Goal: Transaction & Acquisition: Purchase product/service

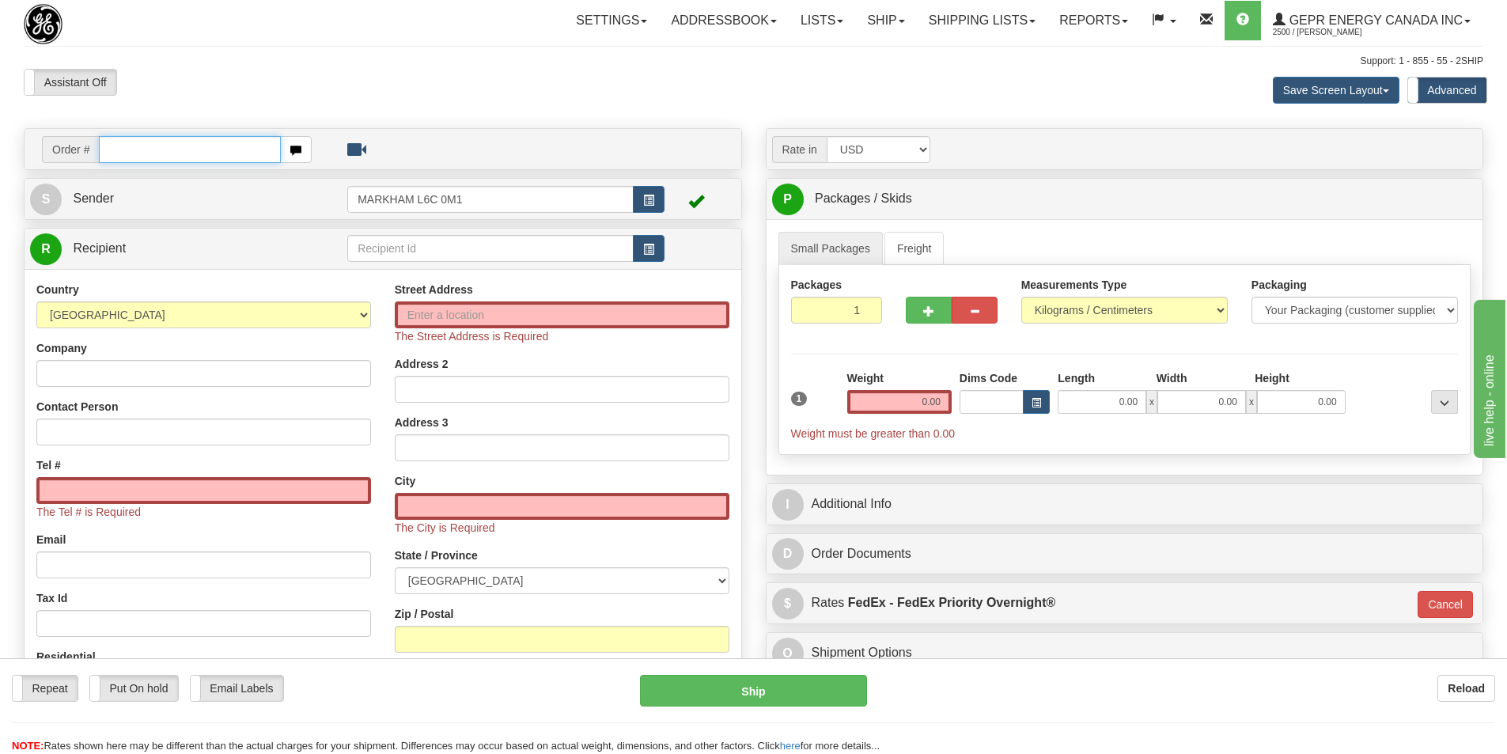
drag, startPoint x: 0, startPoint y: 0, endPoint x: 131, endPoint y: 145, distance: 194.9
click at [132, 149] on input "text" at bounding box center [190, 149] width 182 height 27
paste input "86711376"
type input "86711376"
click at [390, 96] on body "Training Course Close Toggle navigation Settings Shipping Preferences New Recip…" at bounding box center [759, 377] width 1519 height 754
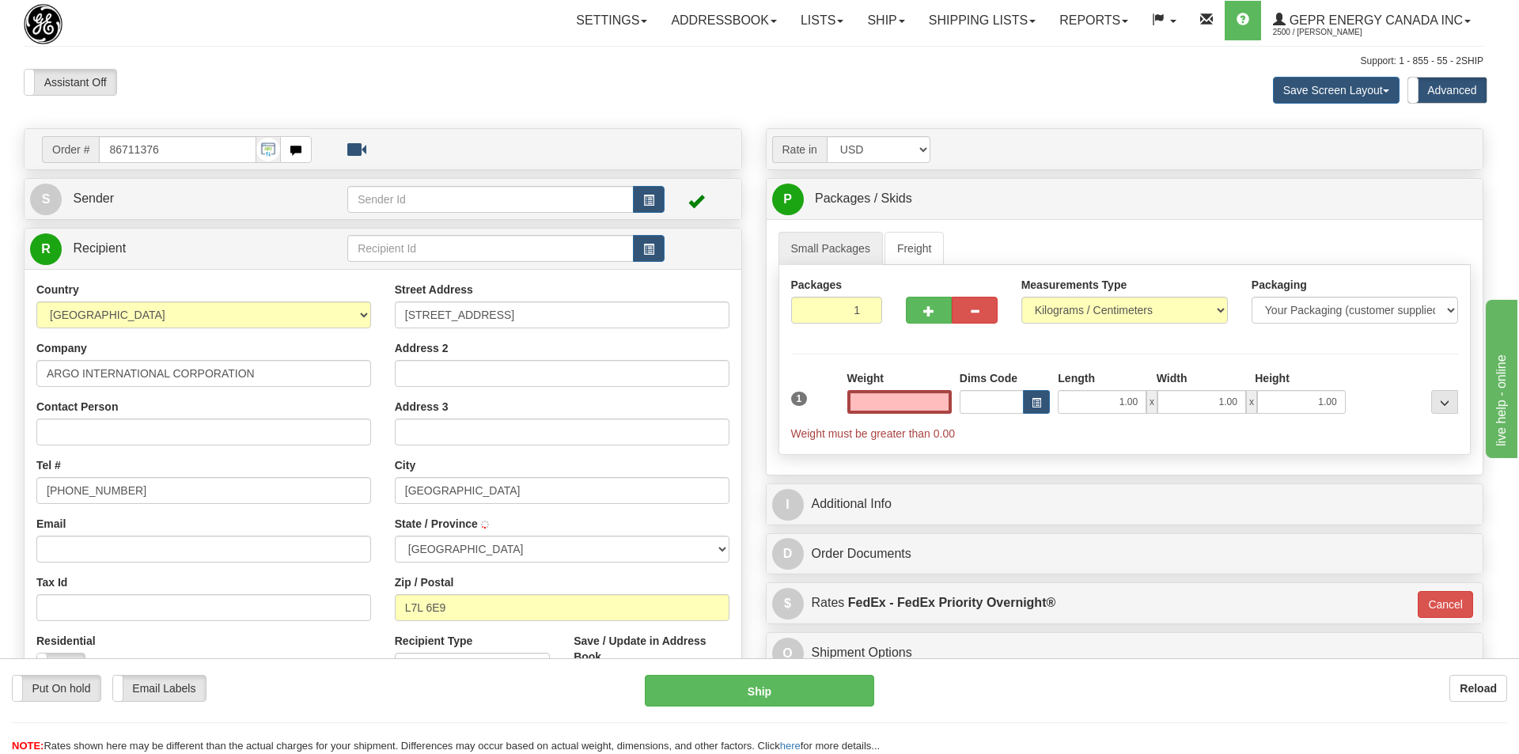
type input "0.00"
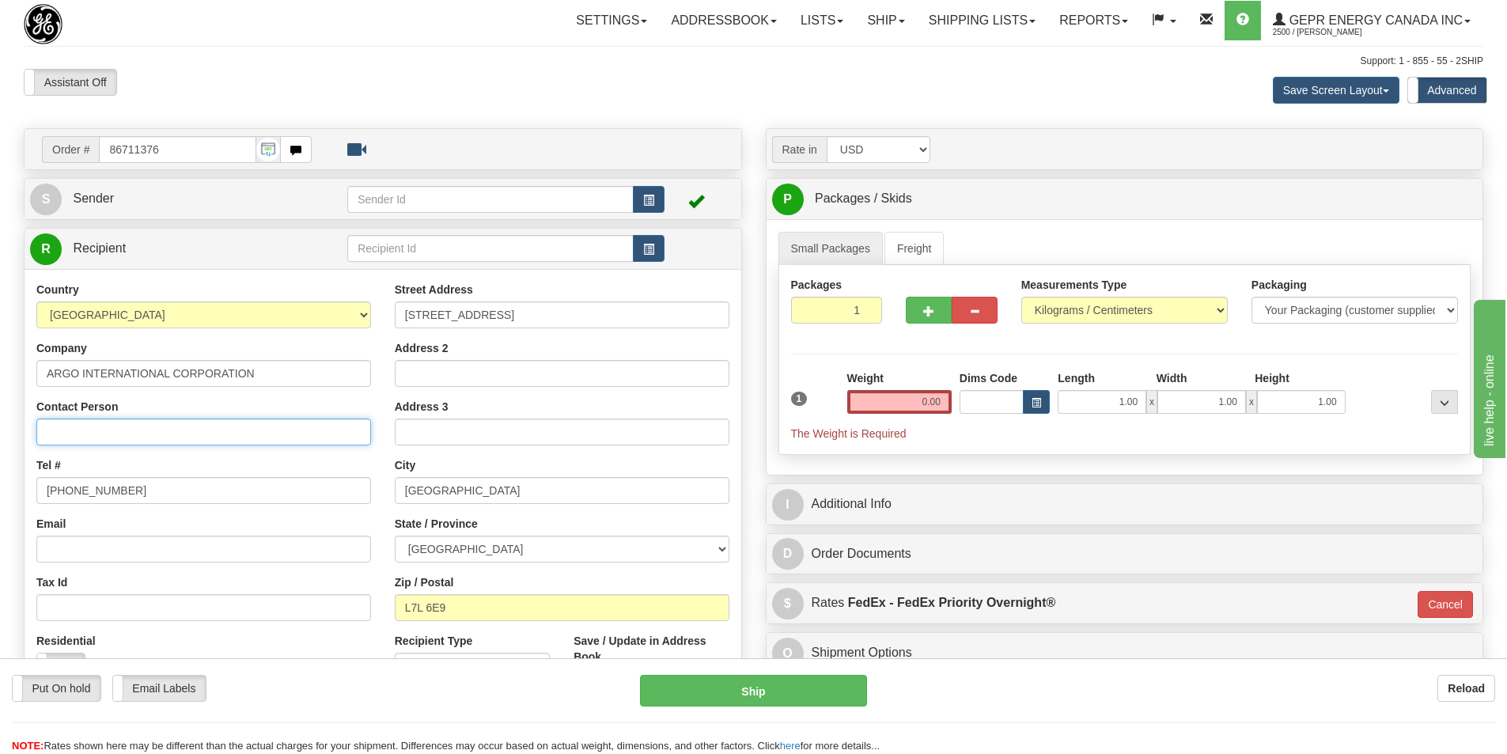
click at [110, 441] on input "Contact Person" at bounding box center [203, 431] width 335 height 27
paste input "Taylore Bauer"
type input "Taylore Bauer"
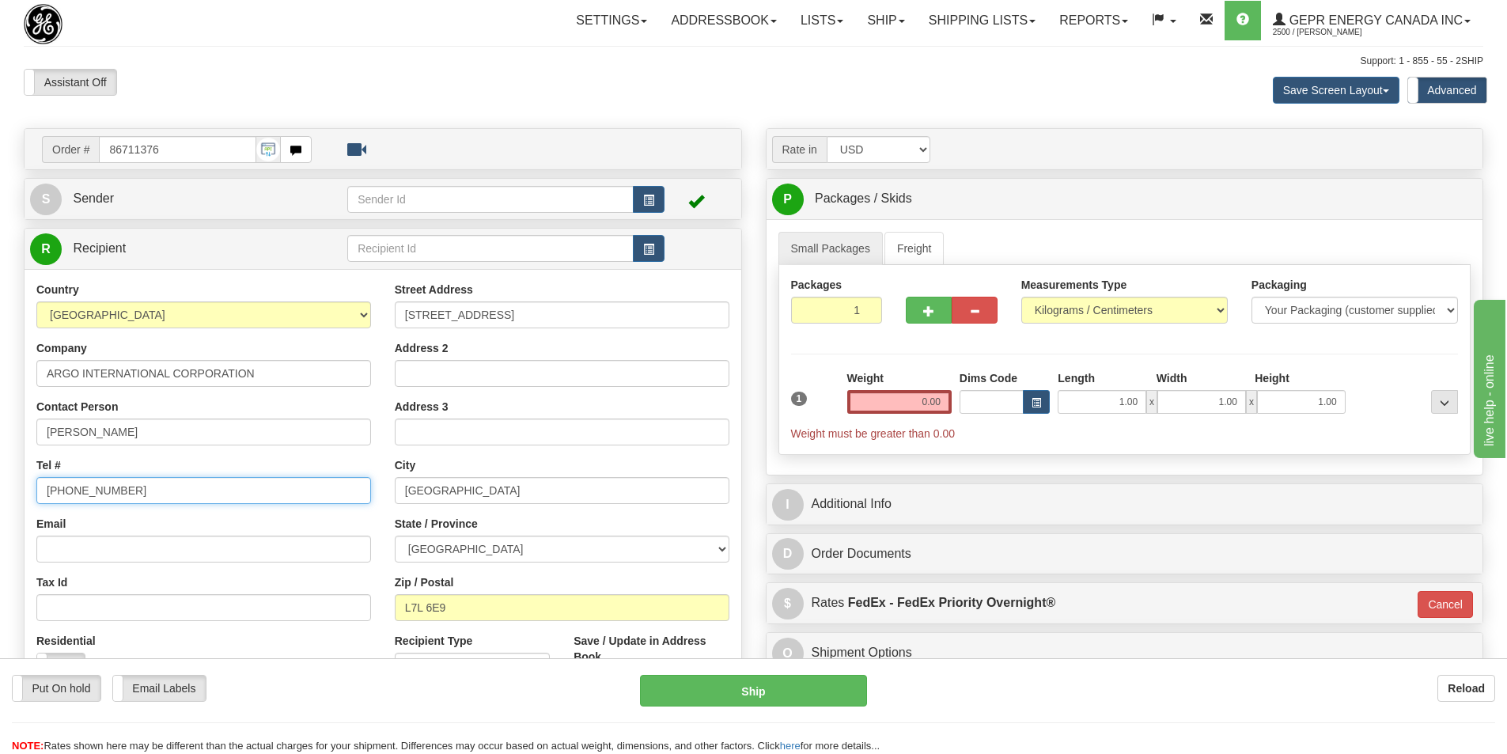
drag, startPoint x: 123, startPoint y: 491, endPoint x: 9, endPoint y: 479, distance: 113.8
click at [11, 475] on div "Toggle navigation Settings Shipping Preferences Fields Preferences New" at bounding box center [753, 453] width 1507 height 907
paste input "905-637-7119"
type input "905-637-7119"
click at [578, 95] on div "Assistant On Assistant Off Do a return Do a return" at bounding box center [321, 82] width 618 height 27
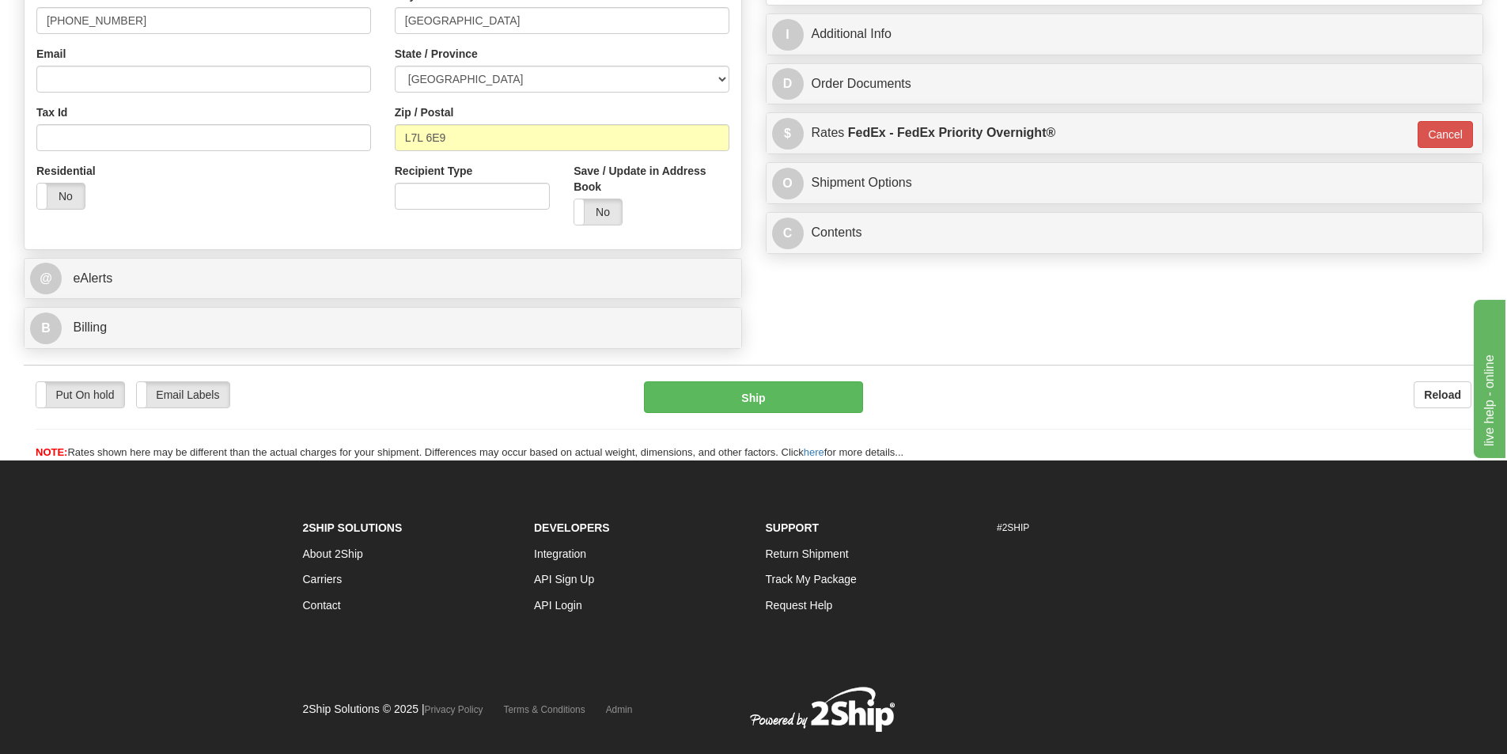
scroll to position [475, 0]
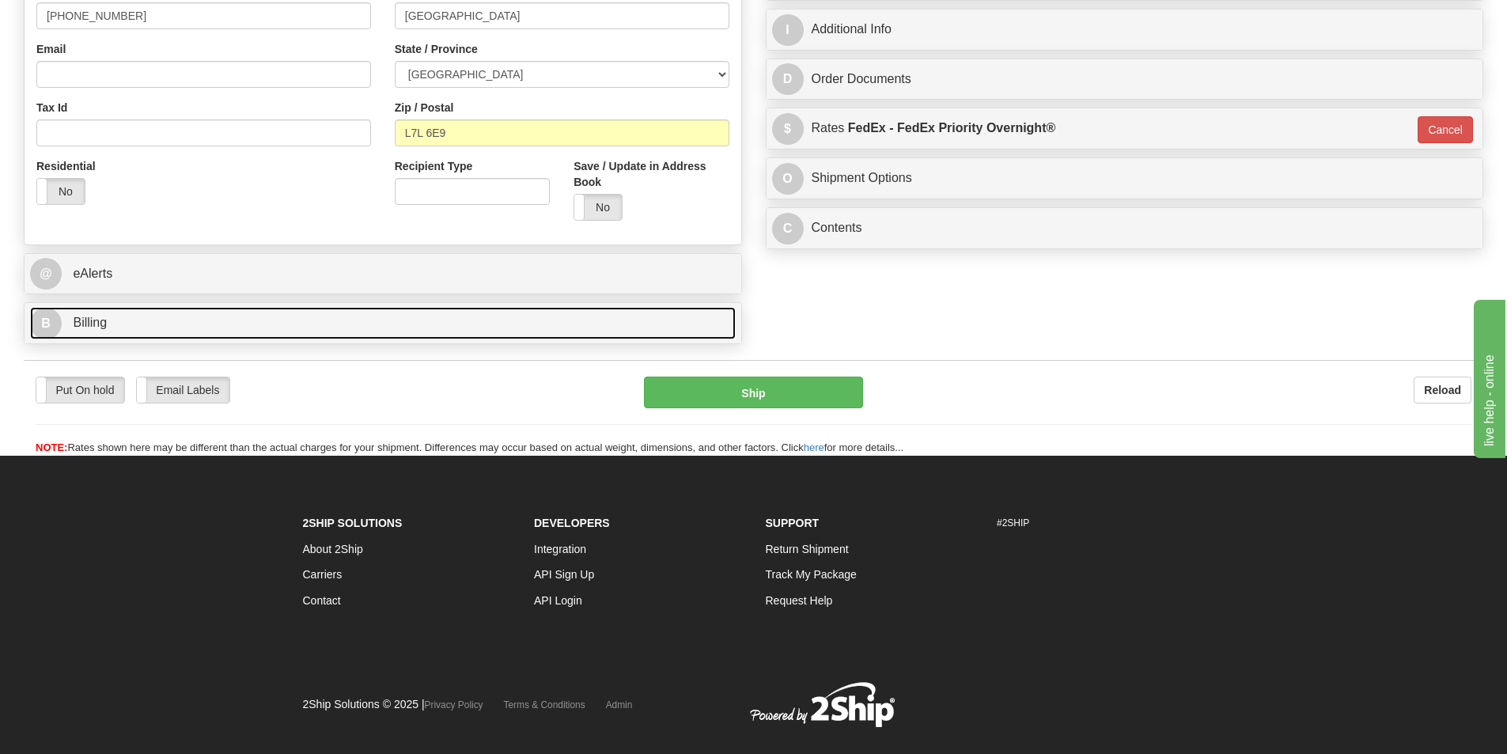
click at [78, 312] on link "B Billing" at bounding box center [383, 323] width 706 height 32
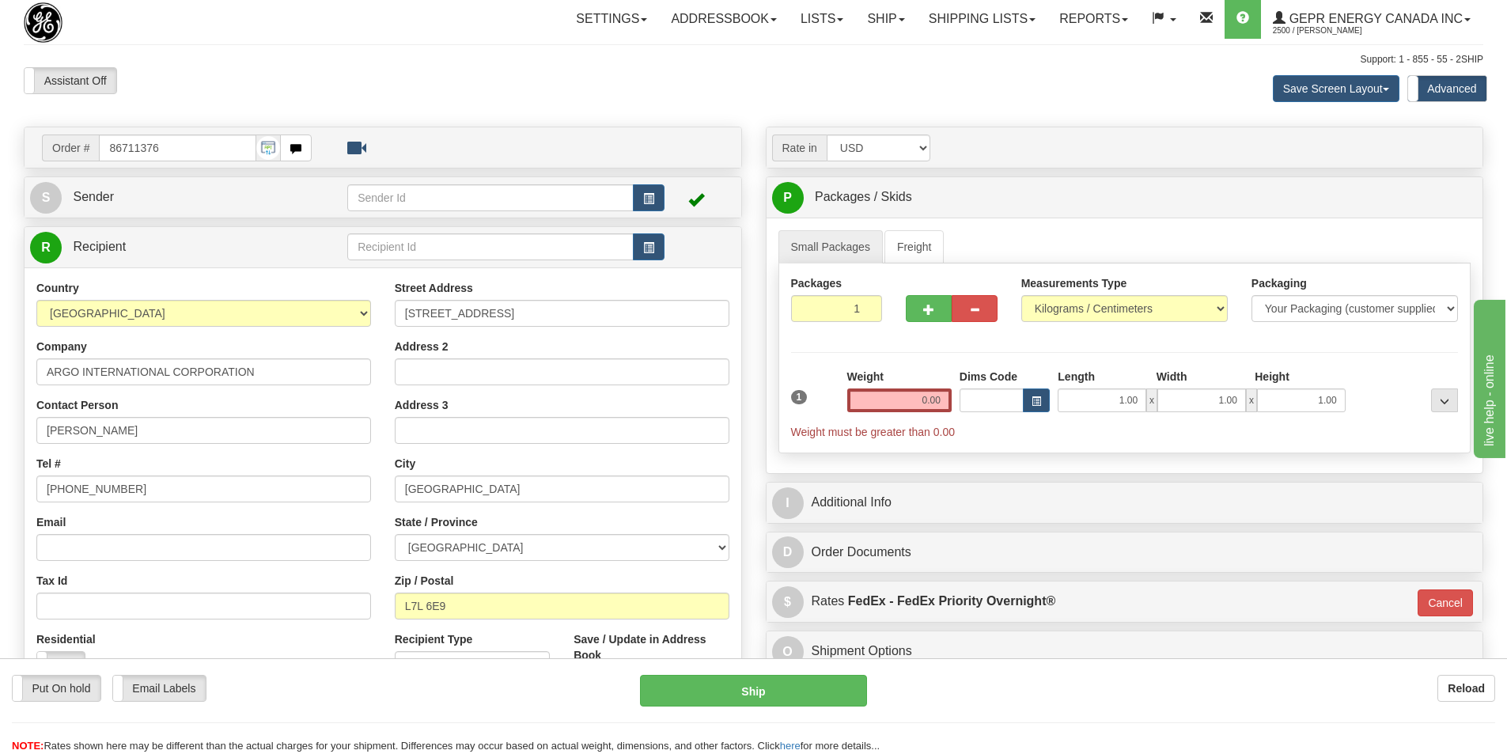
scroll to position [0, 0]
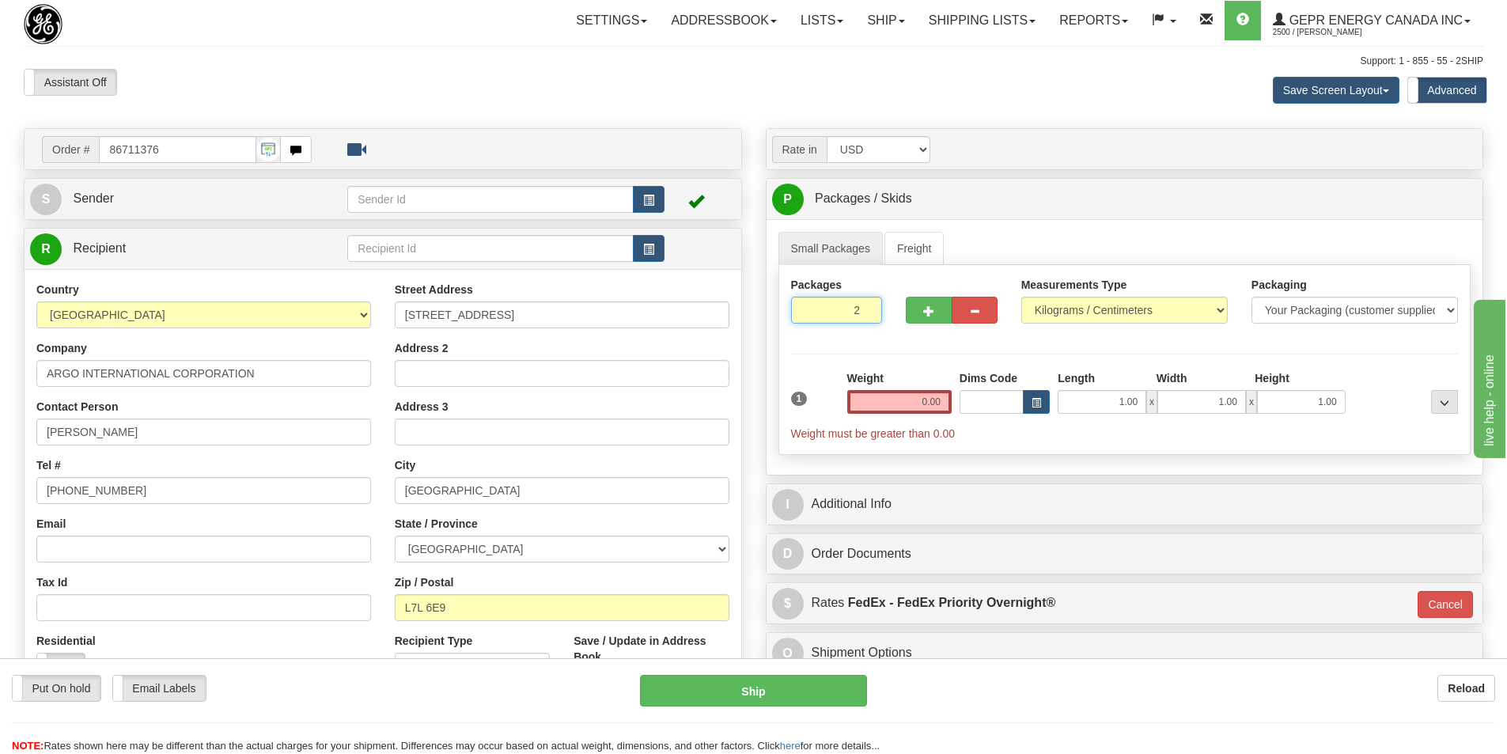
click at [865, 308] on input "2" at bounding box center [837, 310] width 92 height 27
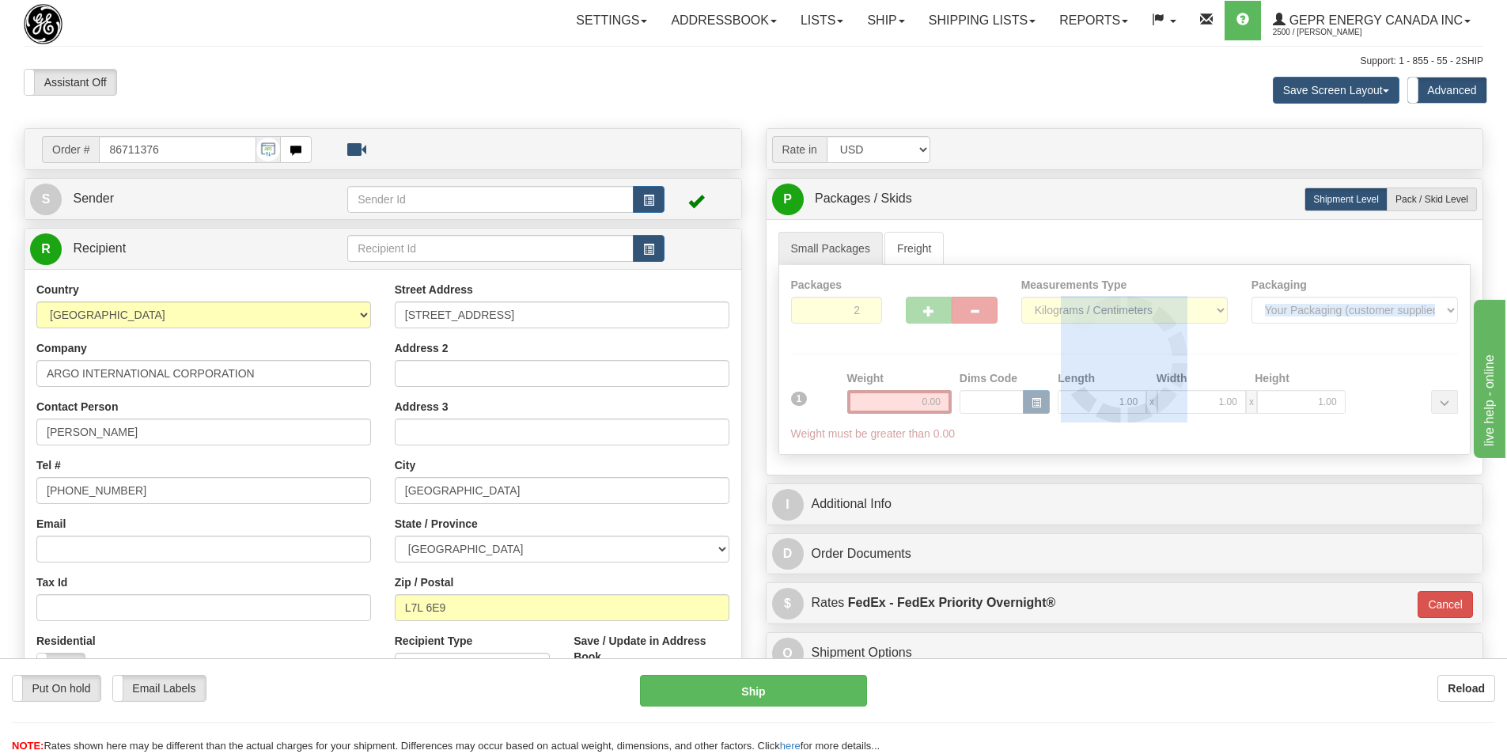
click at [865, 308] on div at bounding box center [1124, 359] width 691 height 189
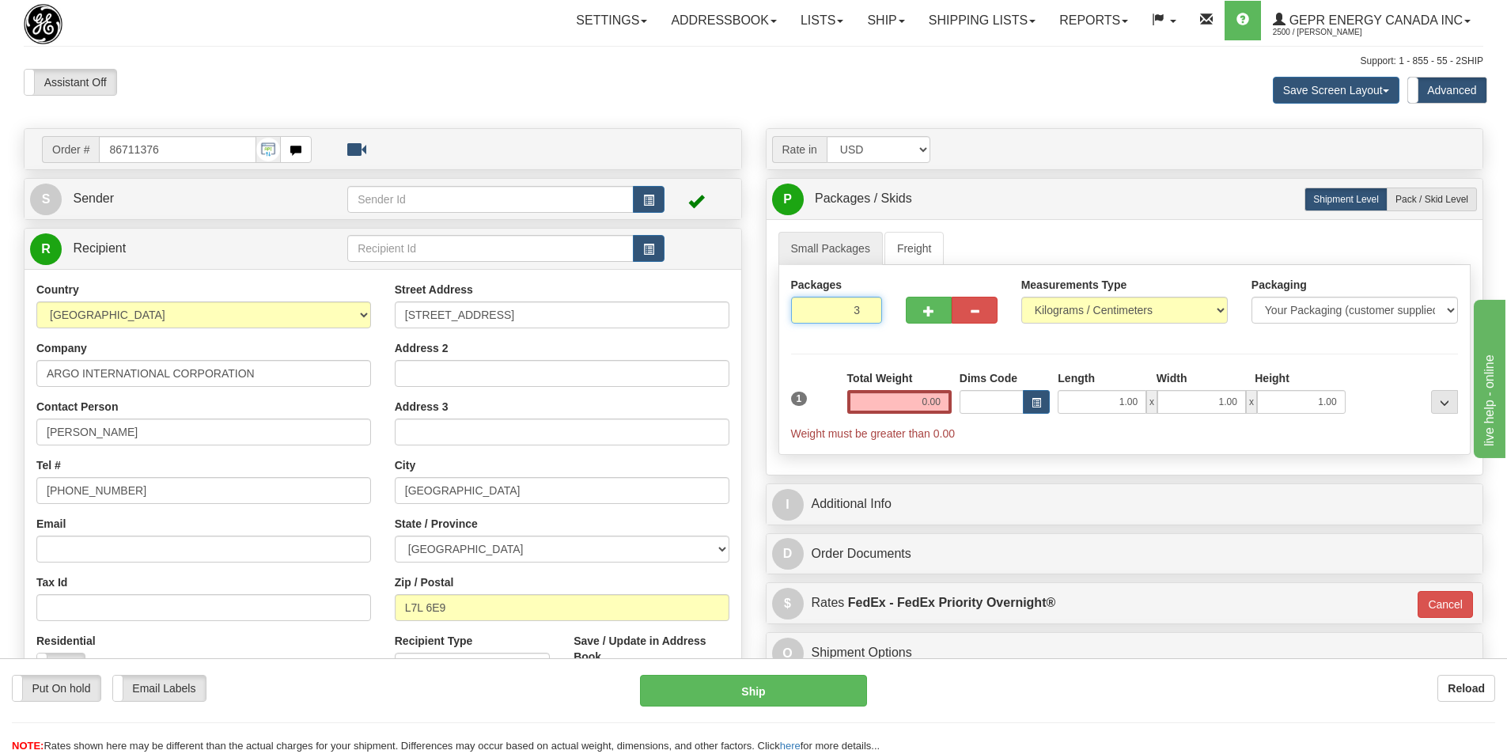
click at [865, 308] on input "3" at bounding box center [837, 310] width 92 height 27
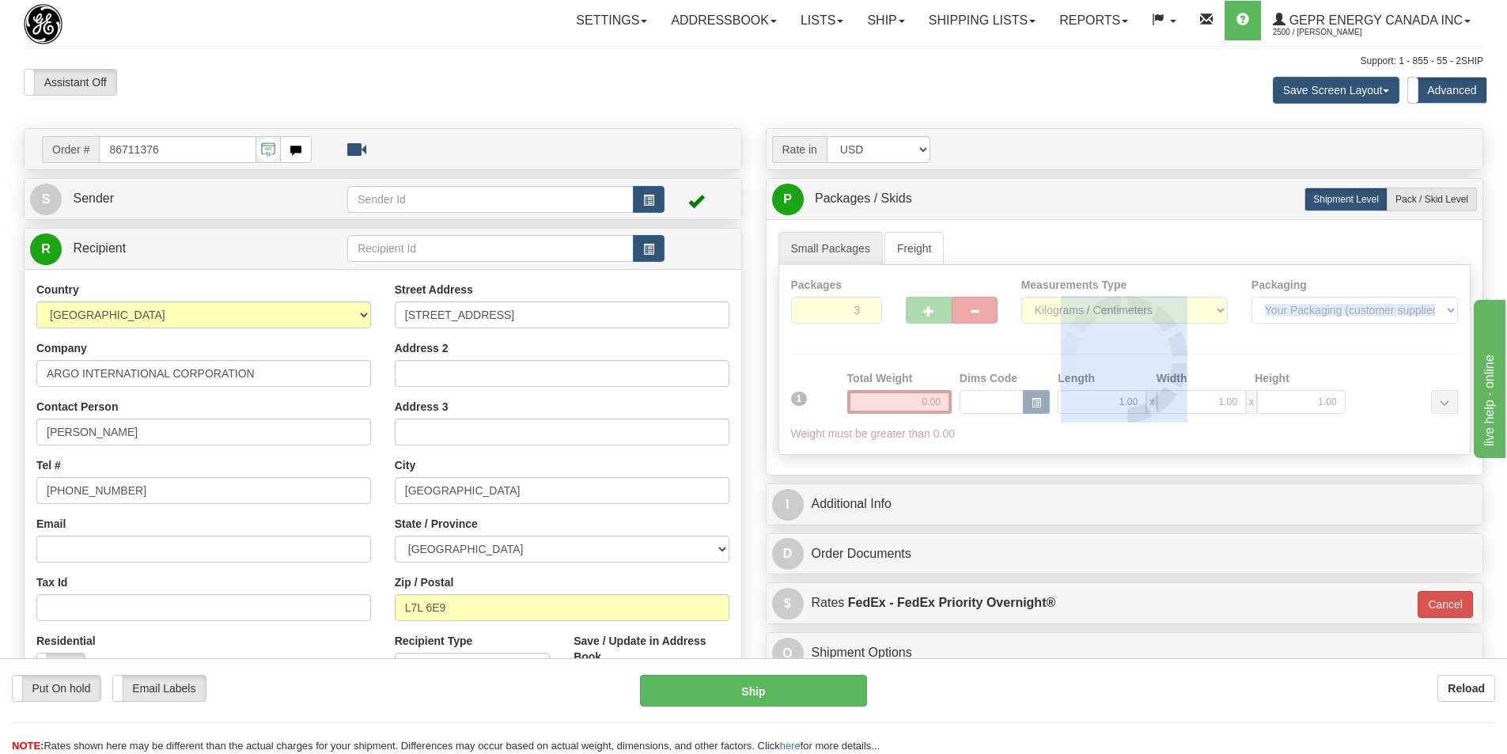
click at [865, 308] on div at bounding box center [1124, 359] width 691 height 189
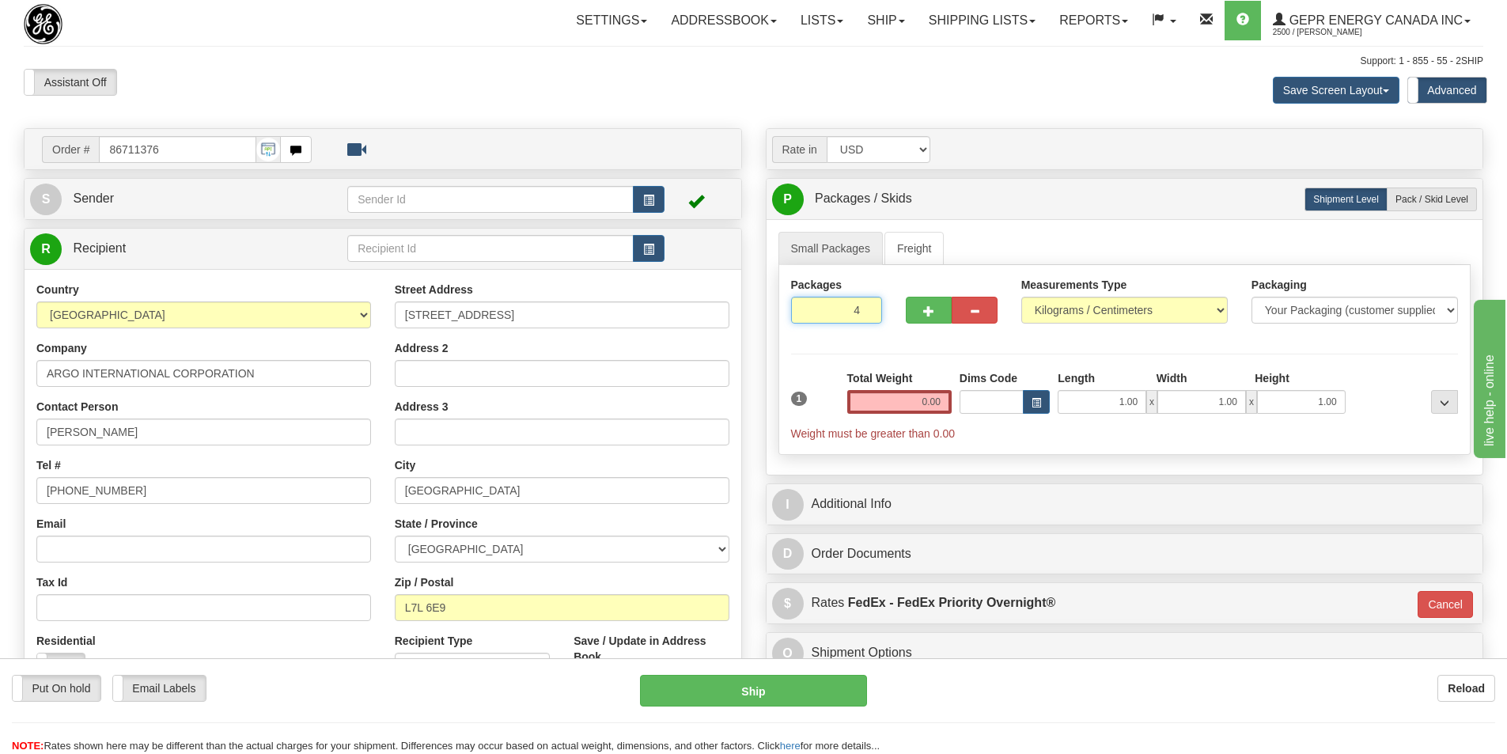
type input "4"
click at [865, 308] on input "4" at bounding box center [837, 310] width 92 height 27
drag, startPoint x: 925, startPoint y: 402, endPoint x: 965, endPoint y: 403, distance: 39.6
click at [965, 403] on div "1 Total Weight 0.00 Dims Code x" at bounding box center [1124, 405] width 675 height 71
type input "0"
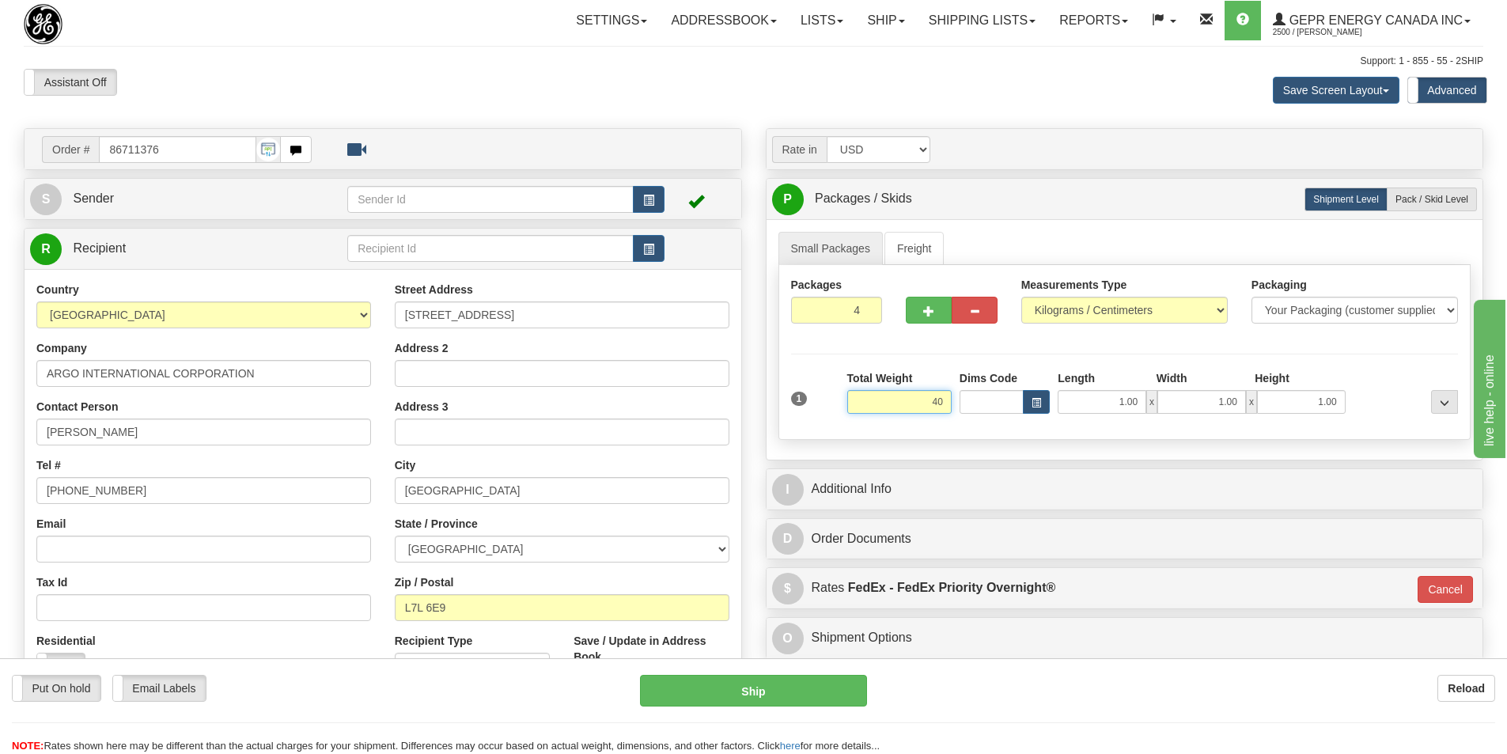
type input "40"
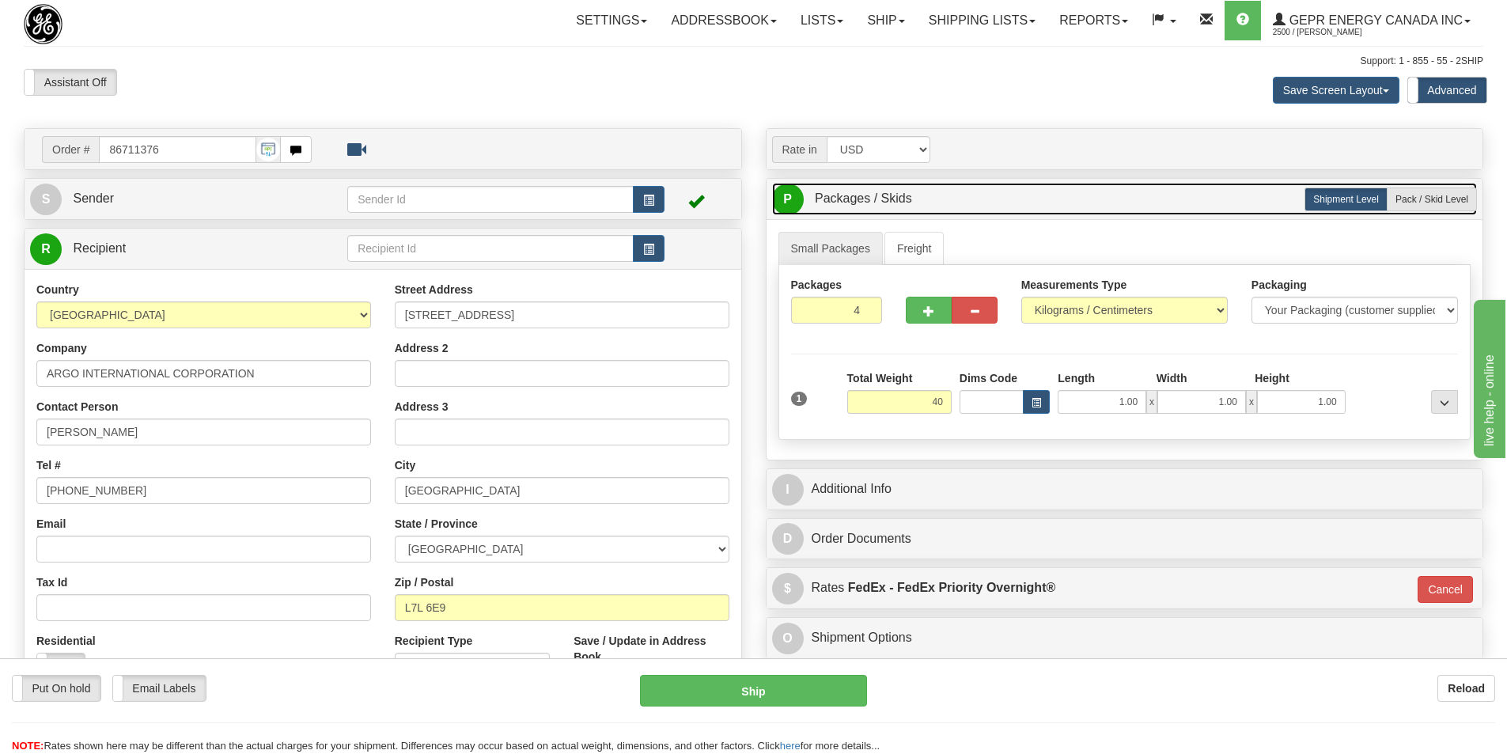
type input "01"
type input "40.00"
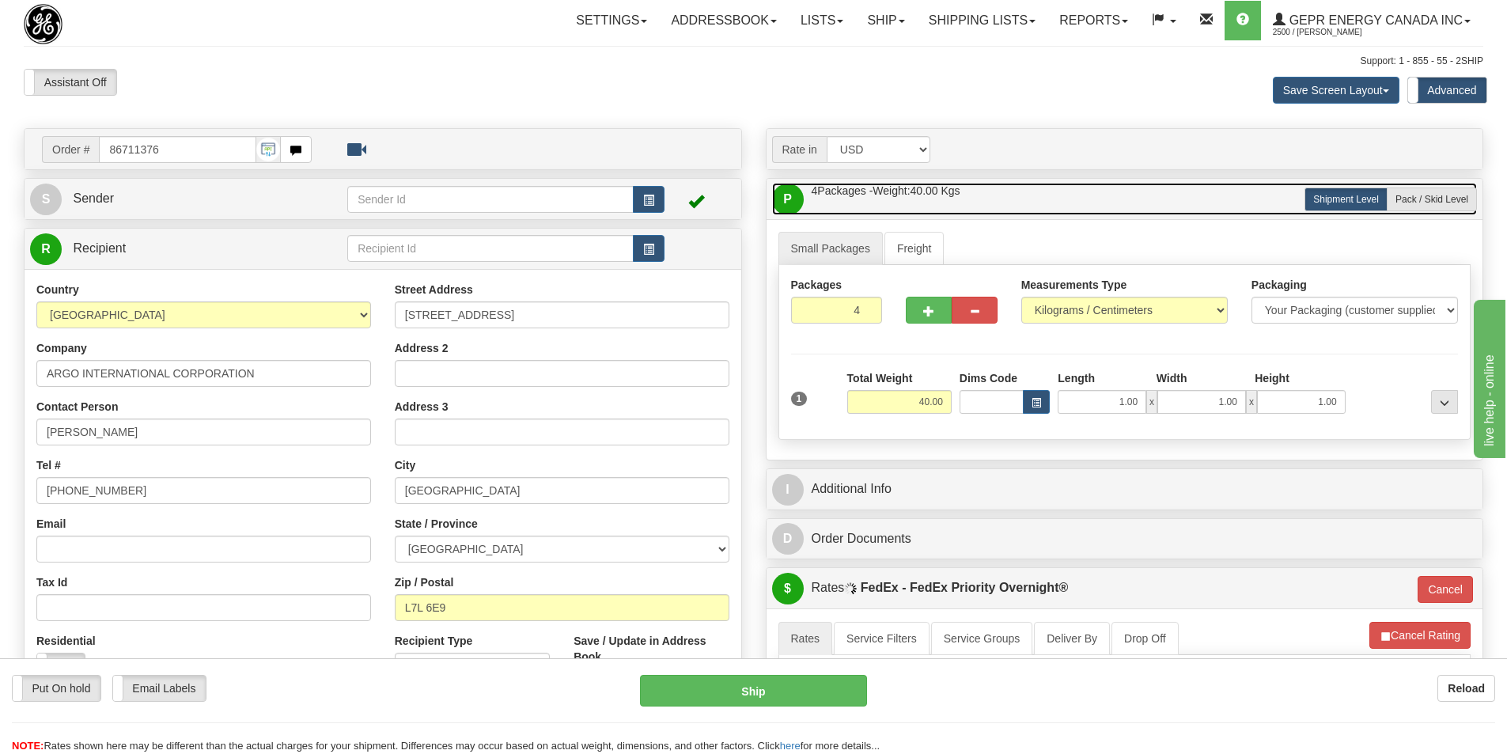
click at [1044, 194] on link "P Packages / Skids 4 Packages - Weight: 40.00 Kgs 1 Skids - Weight: NaN Kgs" at bounding box center [1125, 199] width 706 height 32
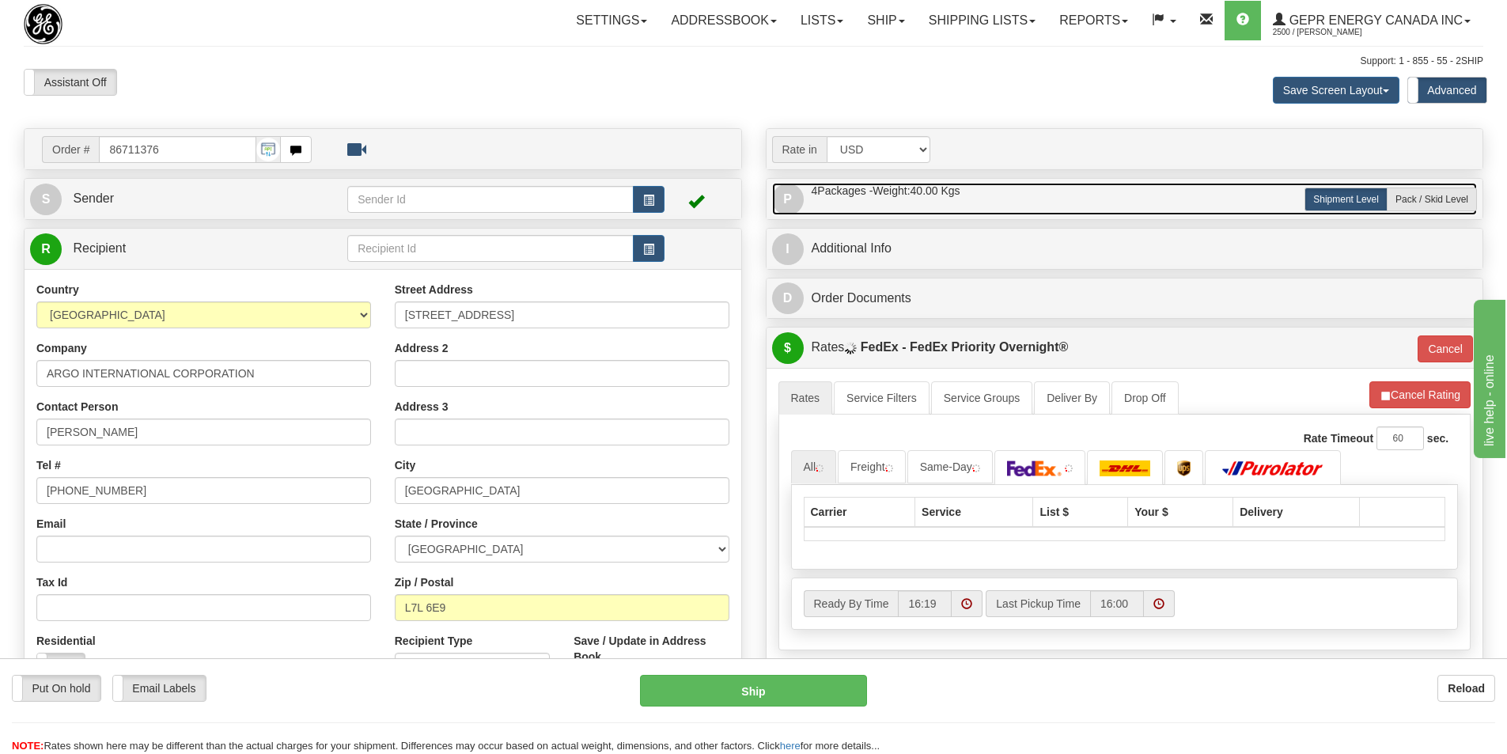
click at [847, 191] on span "4 Packages - Weight: 40.00 Kgs" at bounding box center [886, 191] width 149 height 17
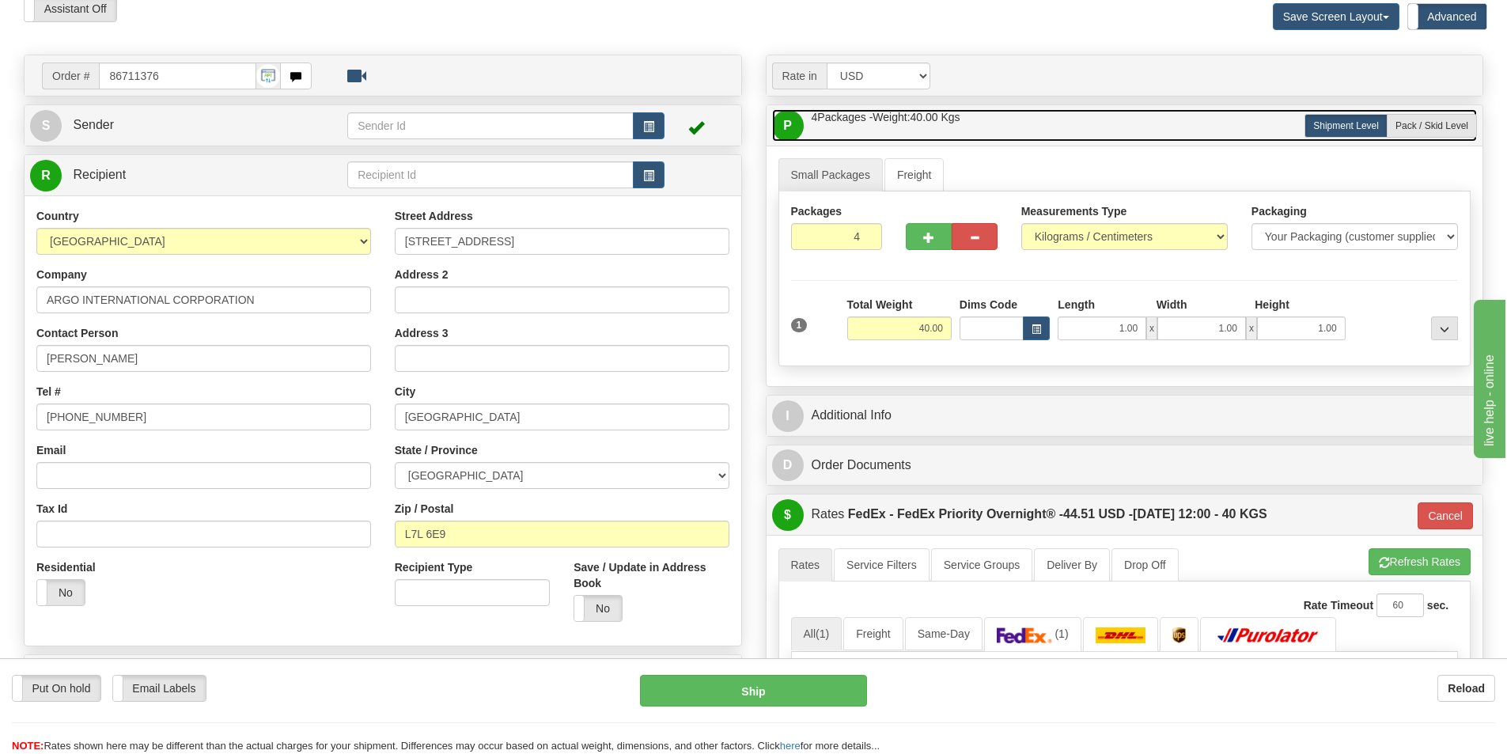
scroll to position [158, 0]
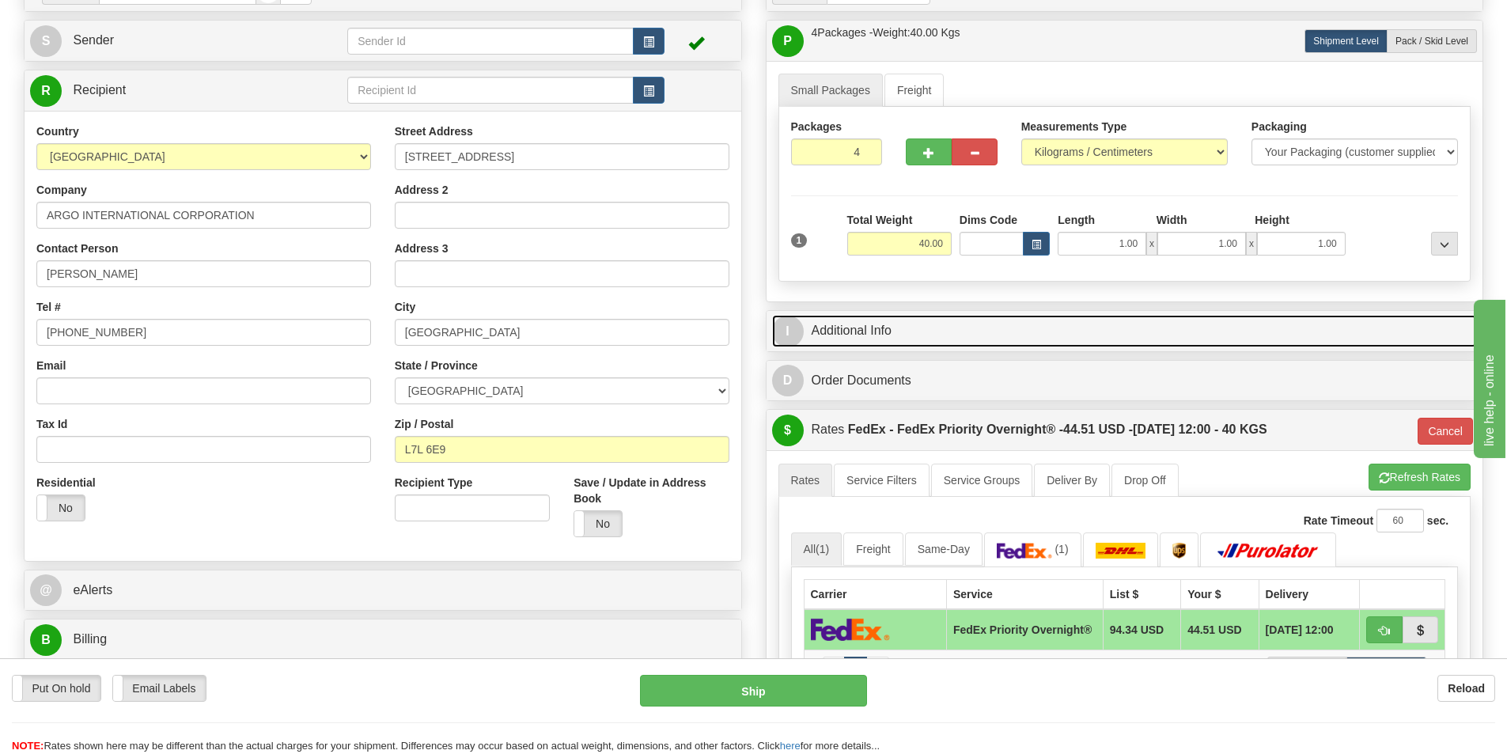
click at [920, 342] on link "I Additional Info" at bounding box center [1125, 331] width 706 height 32
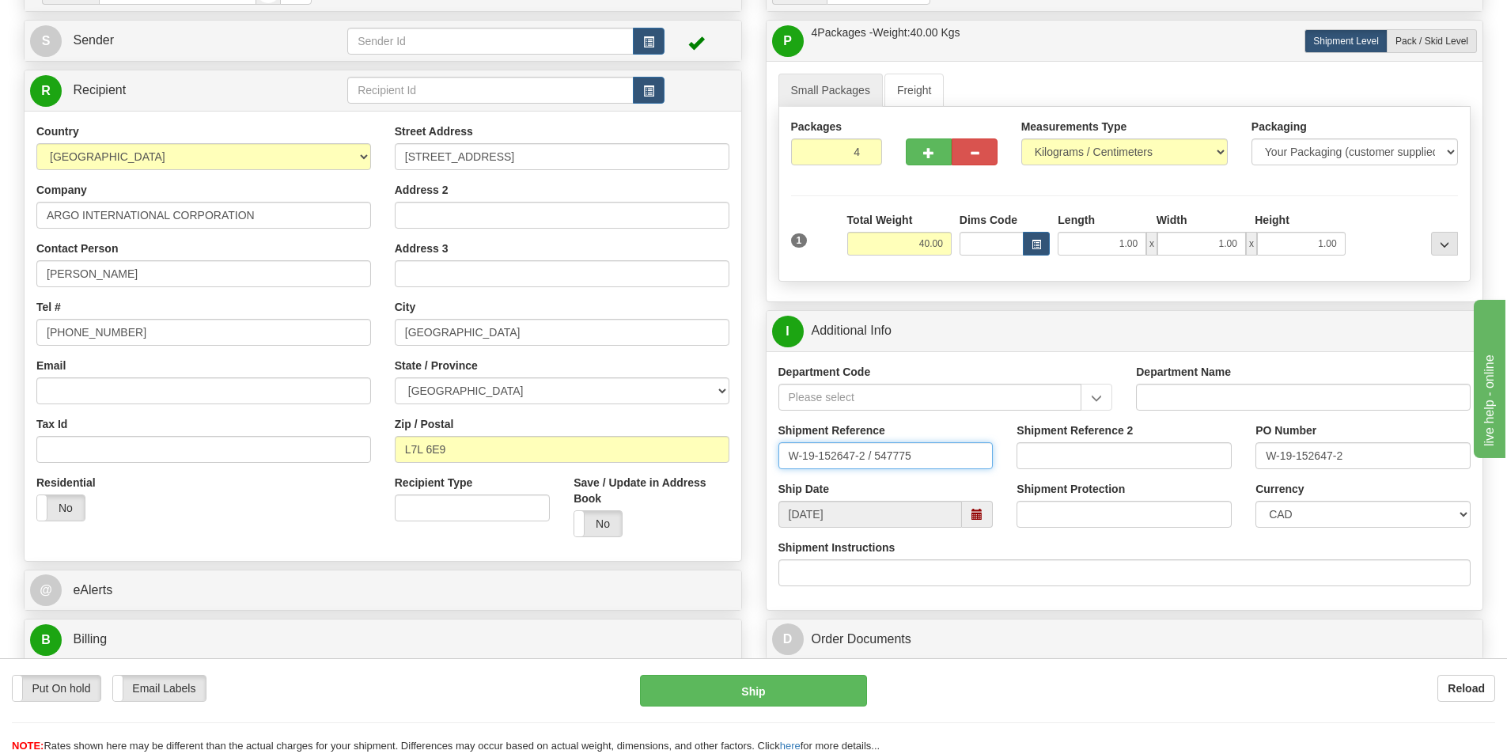
drag, startPoint x: 927, startPoint y: 455, endPoint x: 745, endPoint y: 475, distance: 183.1
paste input "LSN-46514 RMA 5399006098"
type input "LSN-46514 RMA 5399006098"
drag, startPoint x: 1350, startPoint y: 452, endPoint x: 1239, endPoint y: 460, distance: 111.0
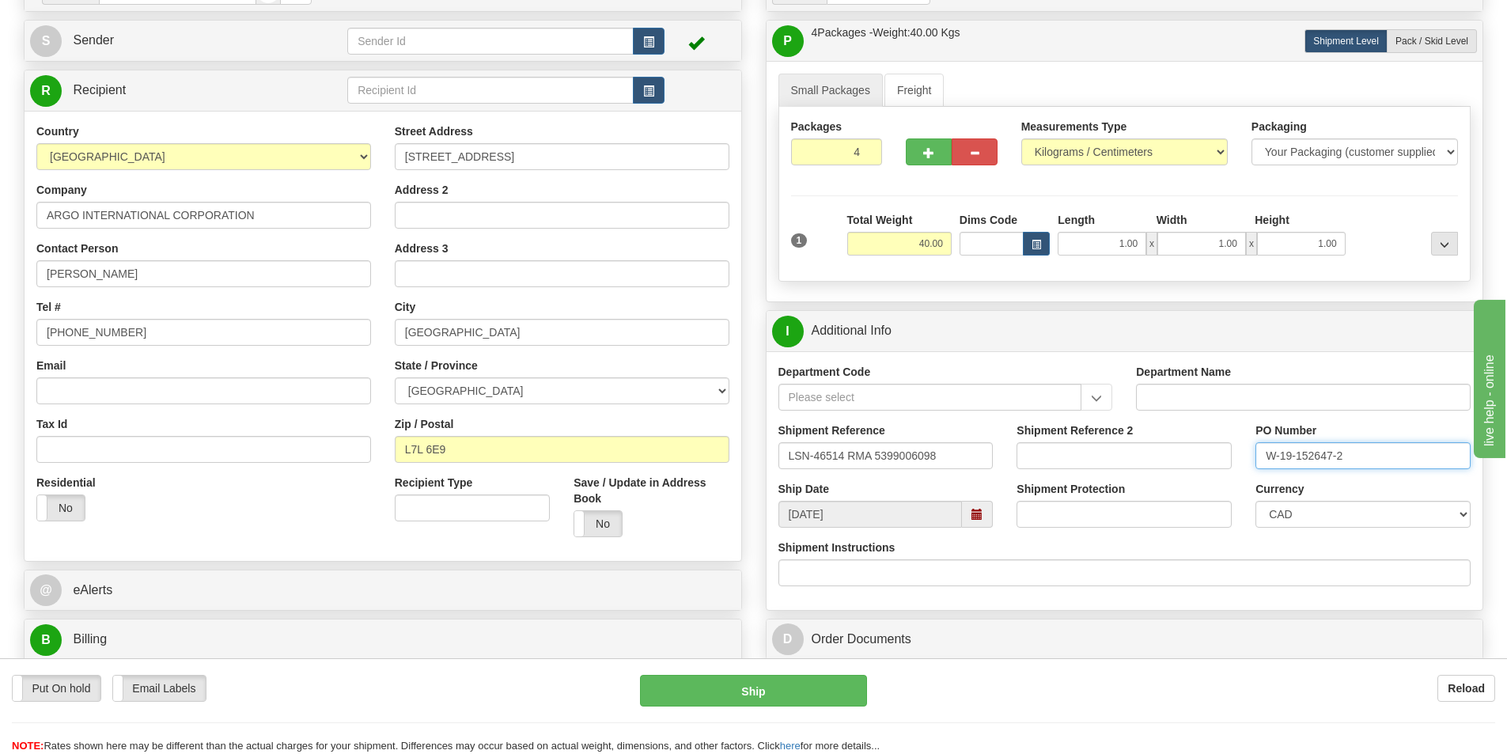
click at [1242, 459] on div "Shipment Reference LSN-46514 RMA 5399006098 Shipment Reference 2 PO Number W-19…" at bounding box center [1124, 451] width 717 height 59
paste input "LSN-46514 RMA 5399006098"
drag, startPoint x: 1421, startPoint y: 457, endPoint x: 1325, endPoint y: 460, distance: 96.5
click at [1325, 460] on input "LSN-46514 RMA 5399006098" at bounding box center [1362, 455] width 215 height 27
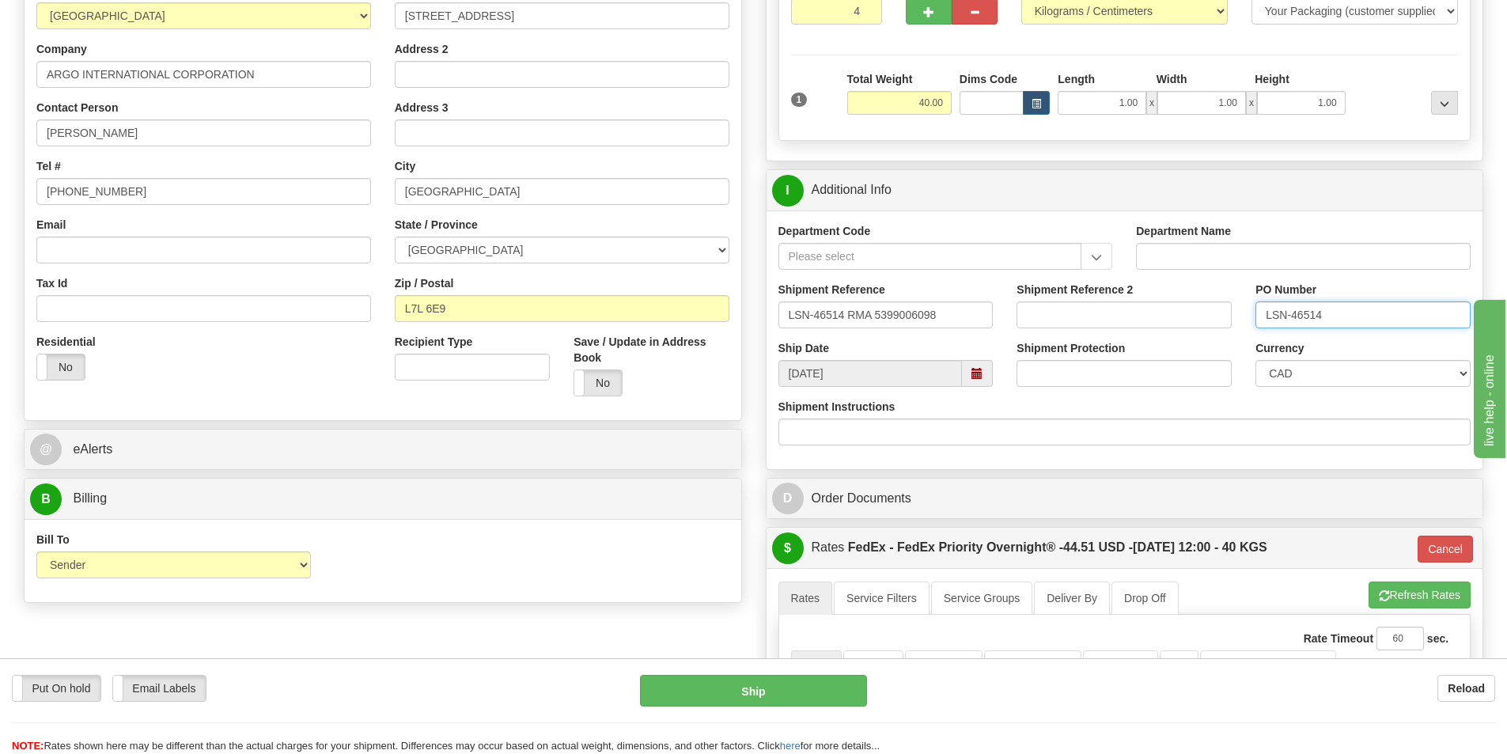
scroll to position [316, 0]
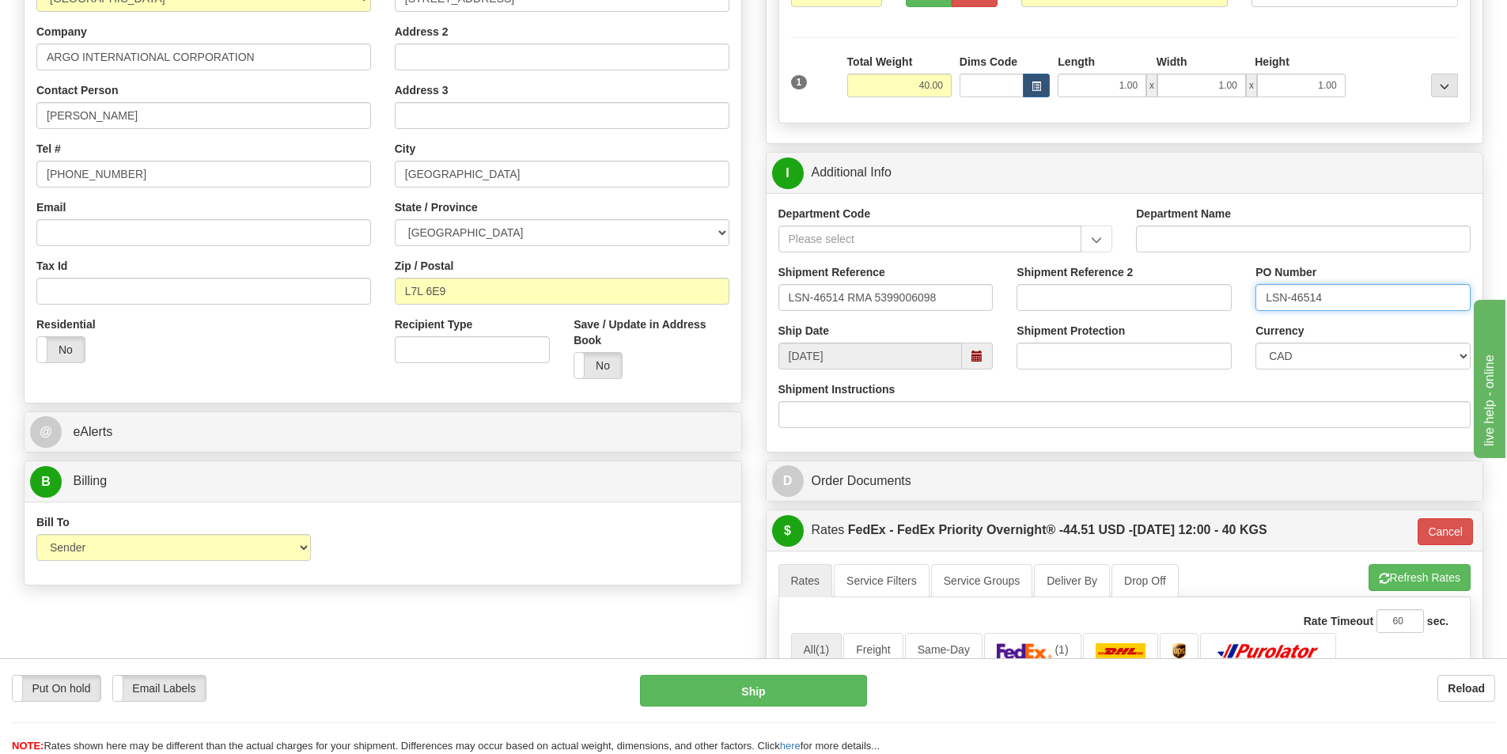
type input "LSN-46514"
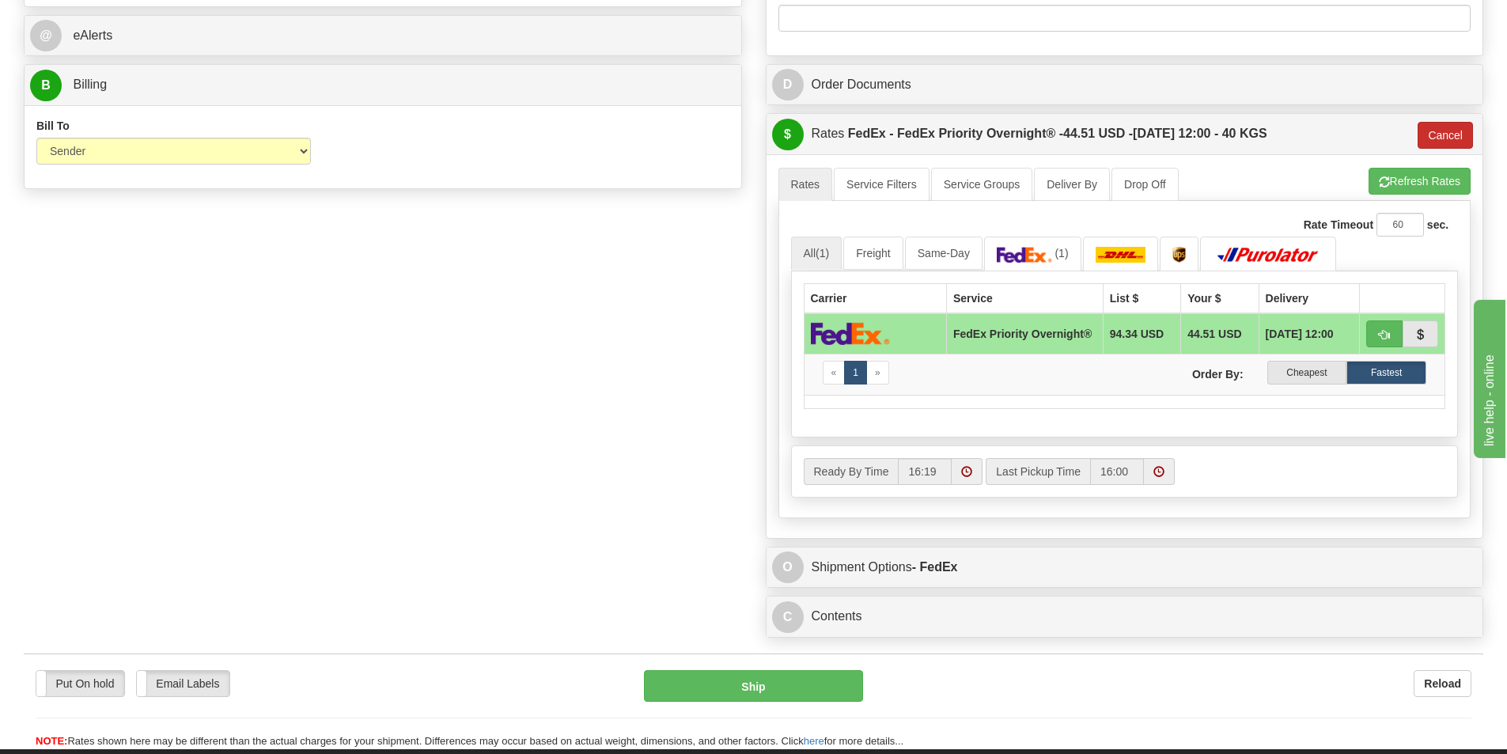
scroll to position [712, 0]
click at [1444, 136] on button "Cancel" at bounding box center [1444, 136] width 55 height 27
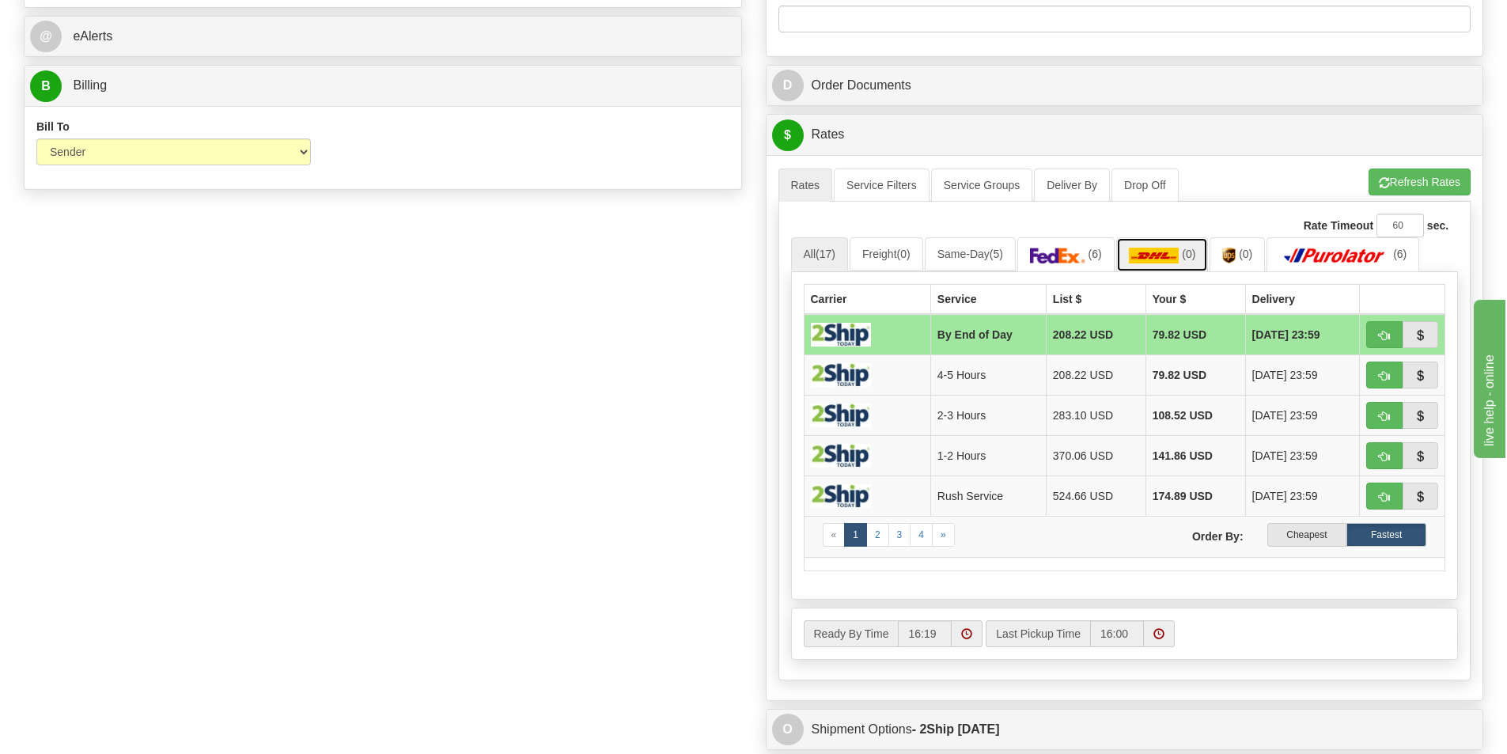
click at [1156, 255] on img at bounding box center [1154, 256] width 51 height 16
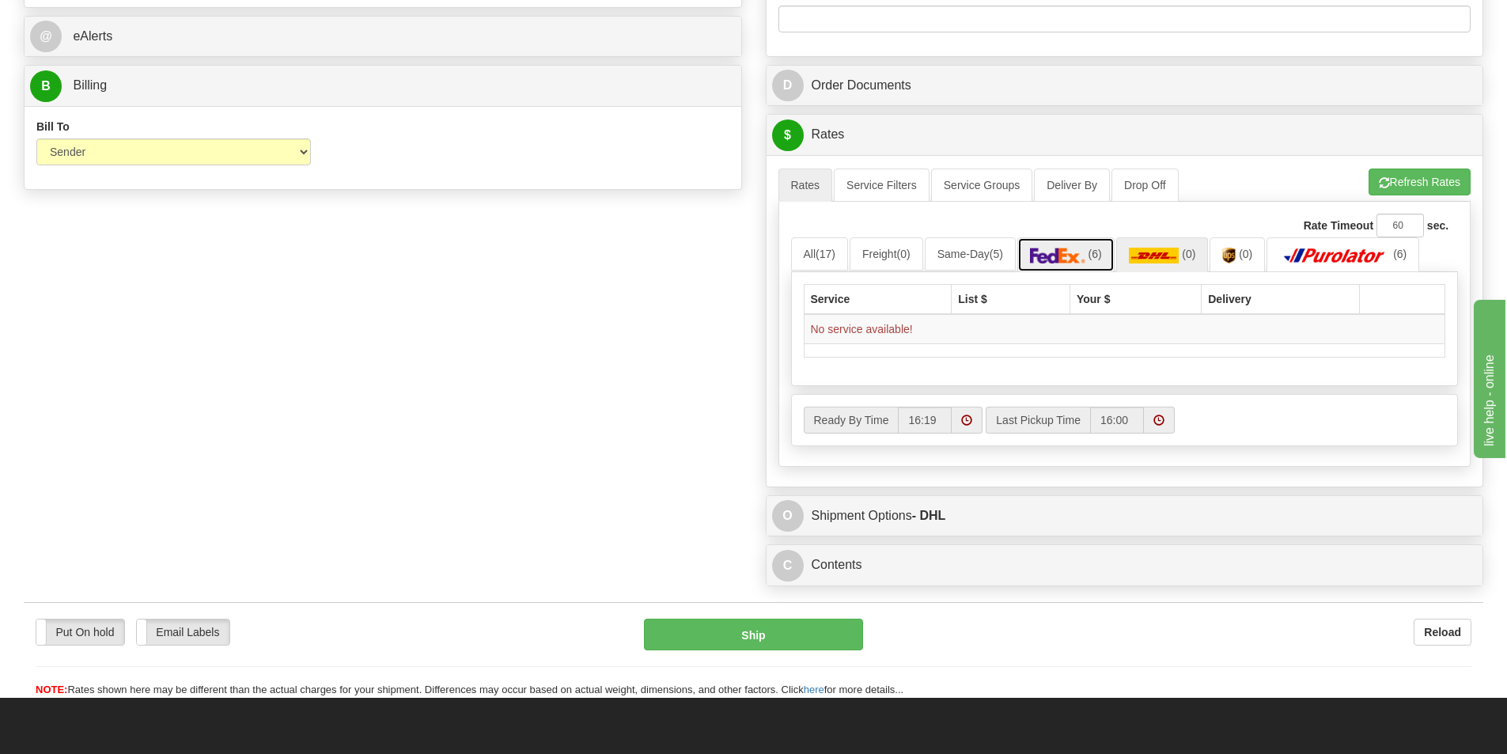
click at [1101, 253] on span "(6)" at bounding box center [1094, 254] width 13 height 13
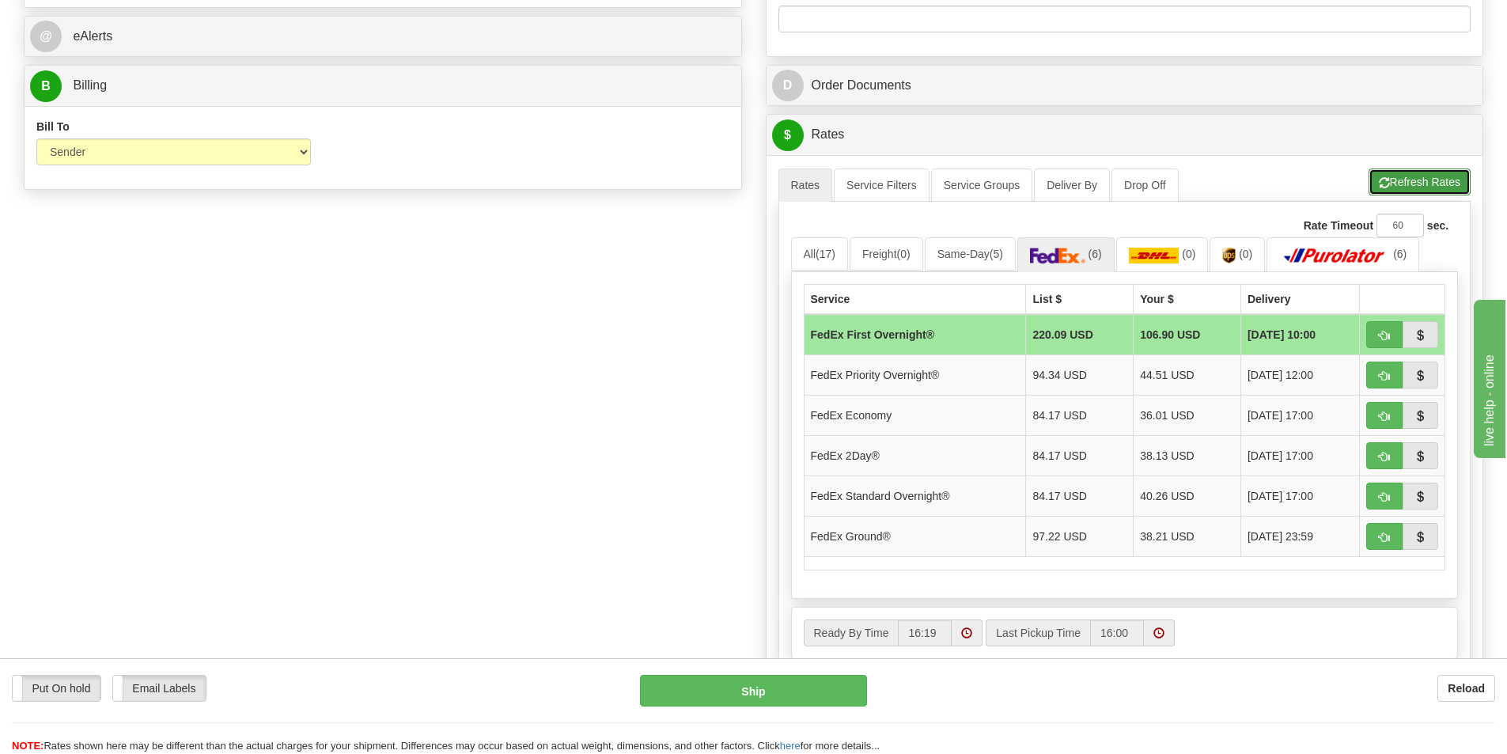
click at [1418, 179] on button "Refresh Rates" at bounding box center [1419, 181] width 102 height 27
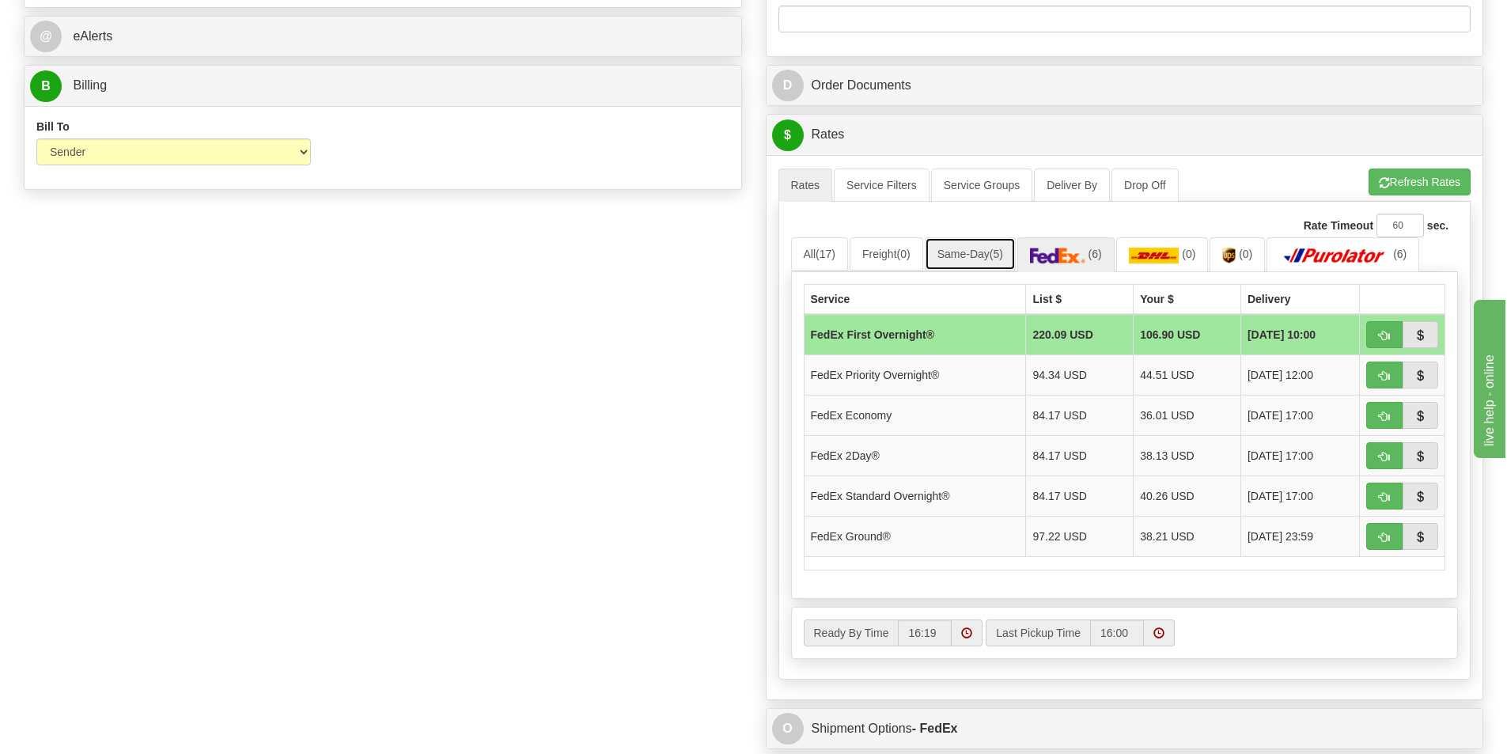
click at [999, 250] on span "(5)" at bounding box center [995, 254] width 13 height 13
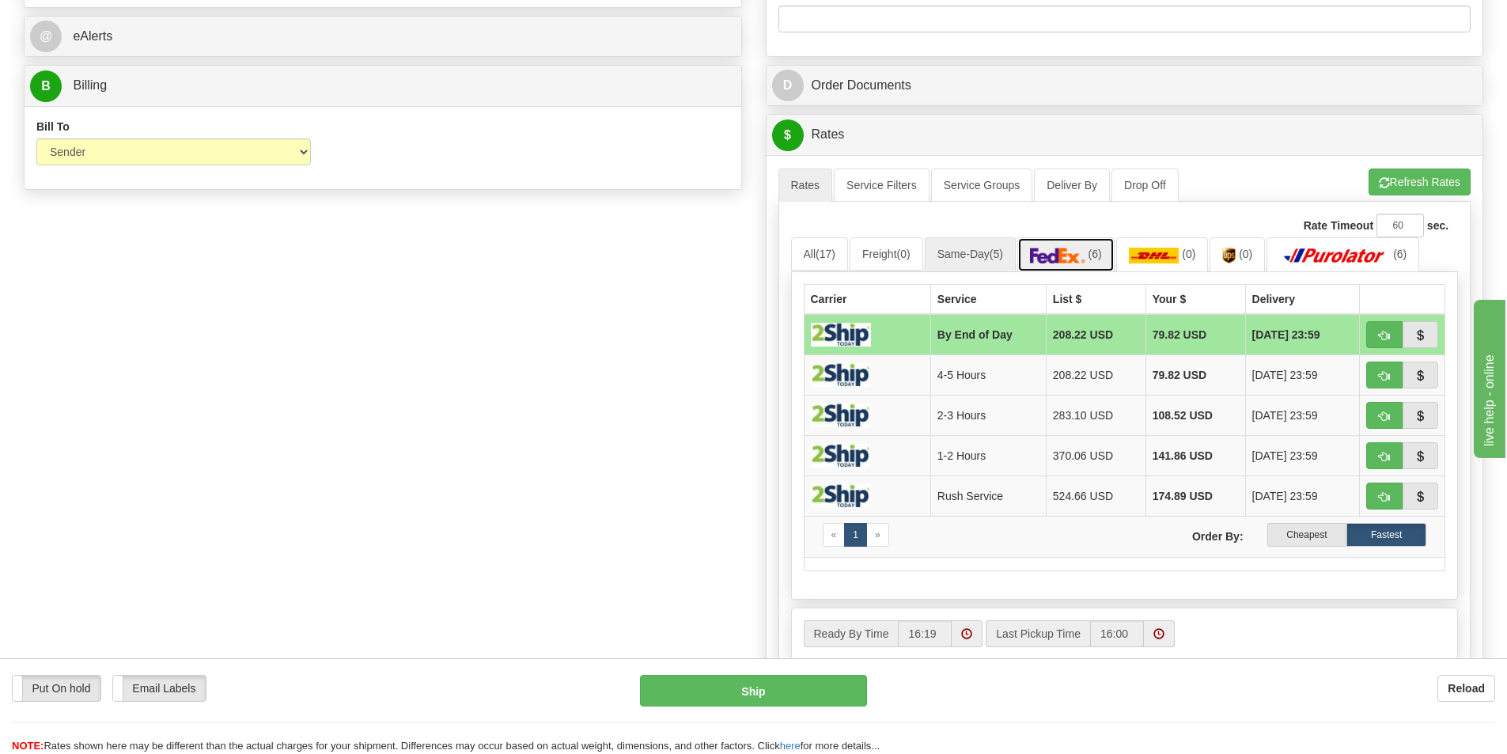
click at [1061, 257] on img at bounding box center [1057, 256] width 55 height 16
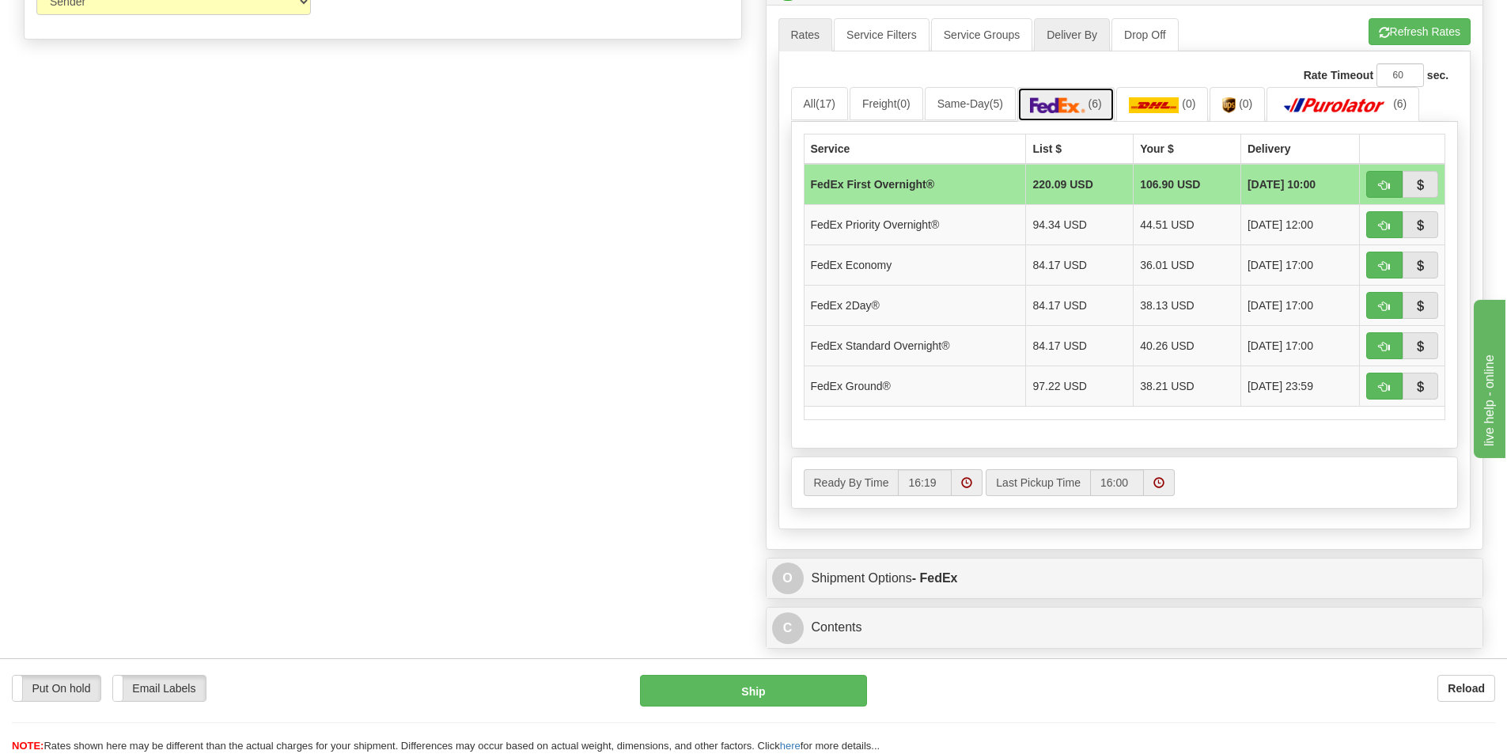
scroll to position [870, 0]
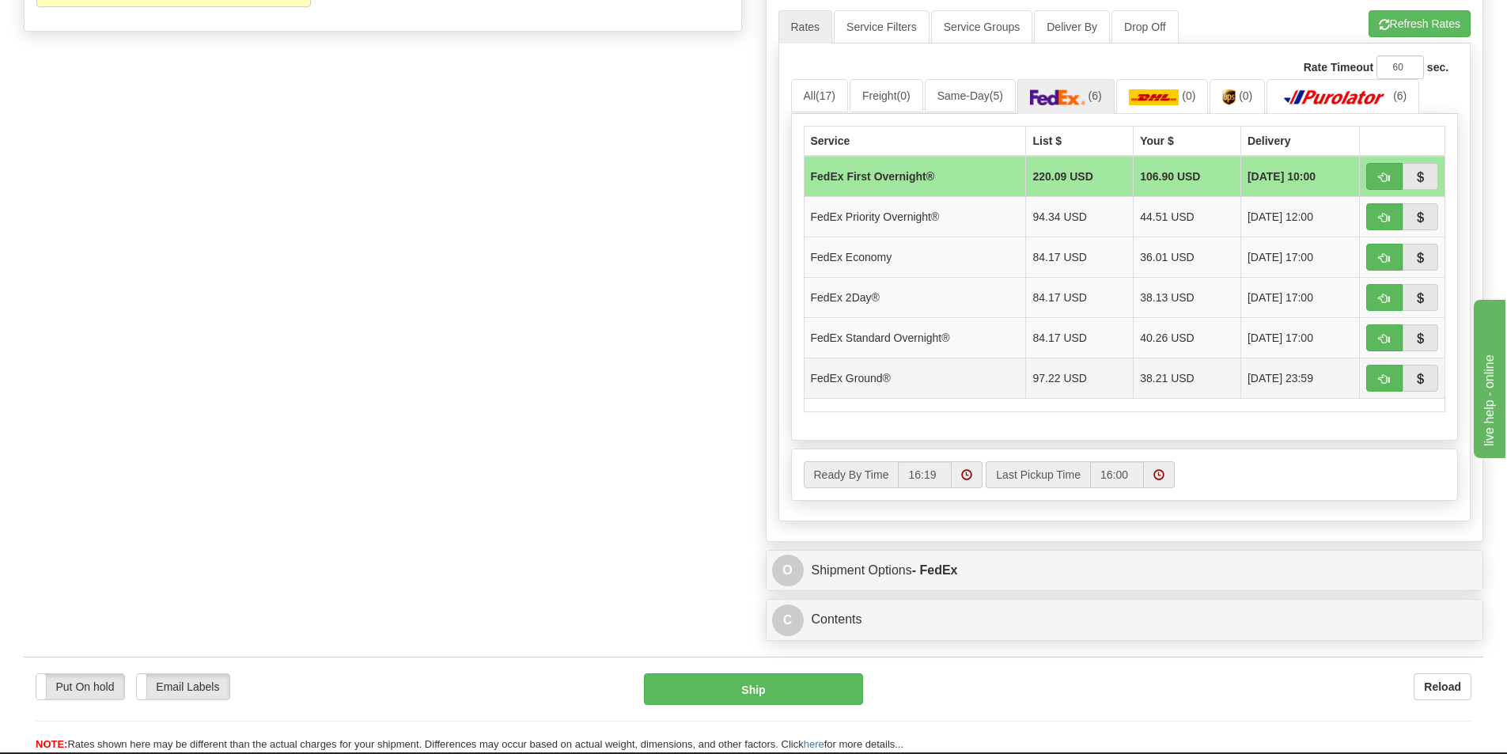
click at [1146, 375] on td "38.21 USD" at bounding box center [1187, 378] width 108 height 40
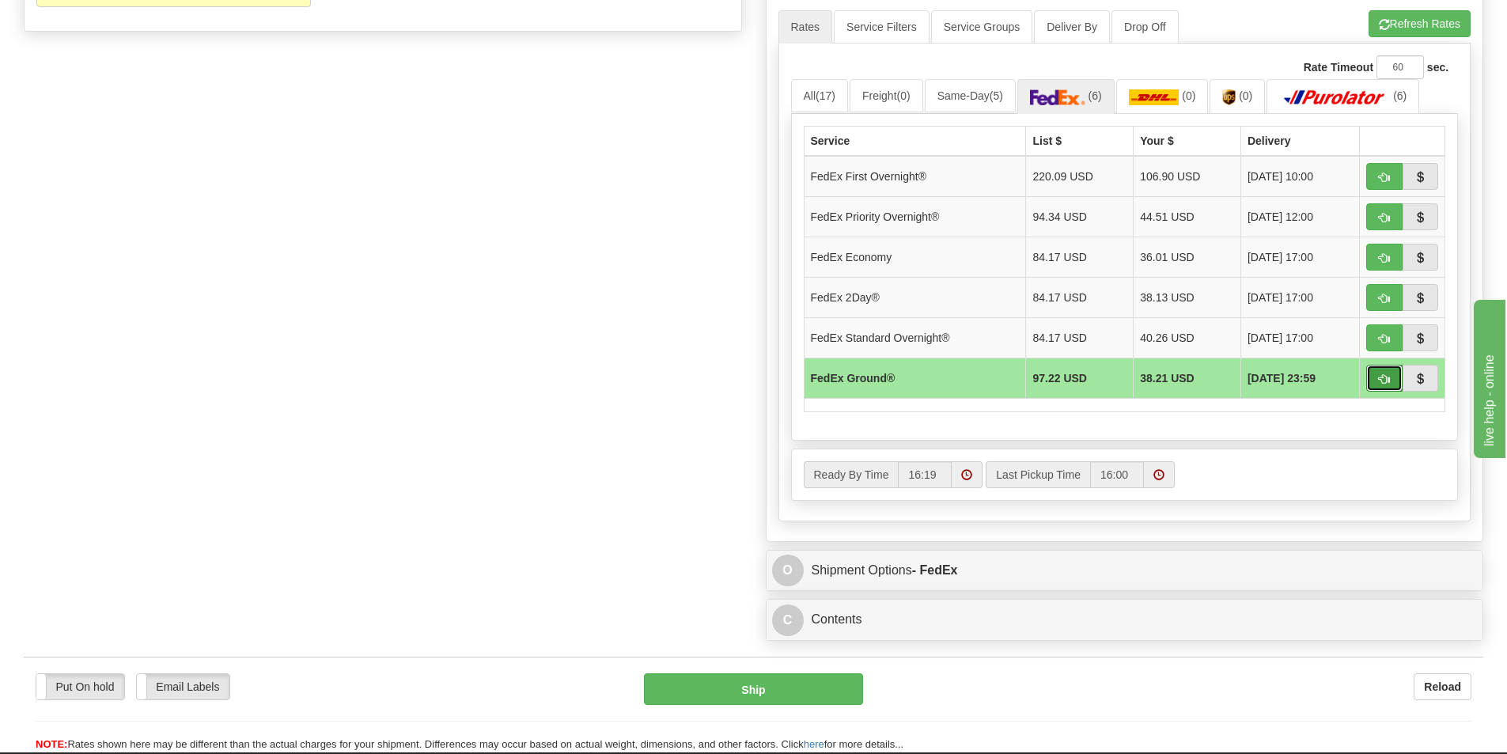
click at [1379, 379] on span "button" at bounding box center [1384, 379] width 11 height 10
type input "92"
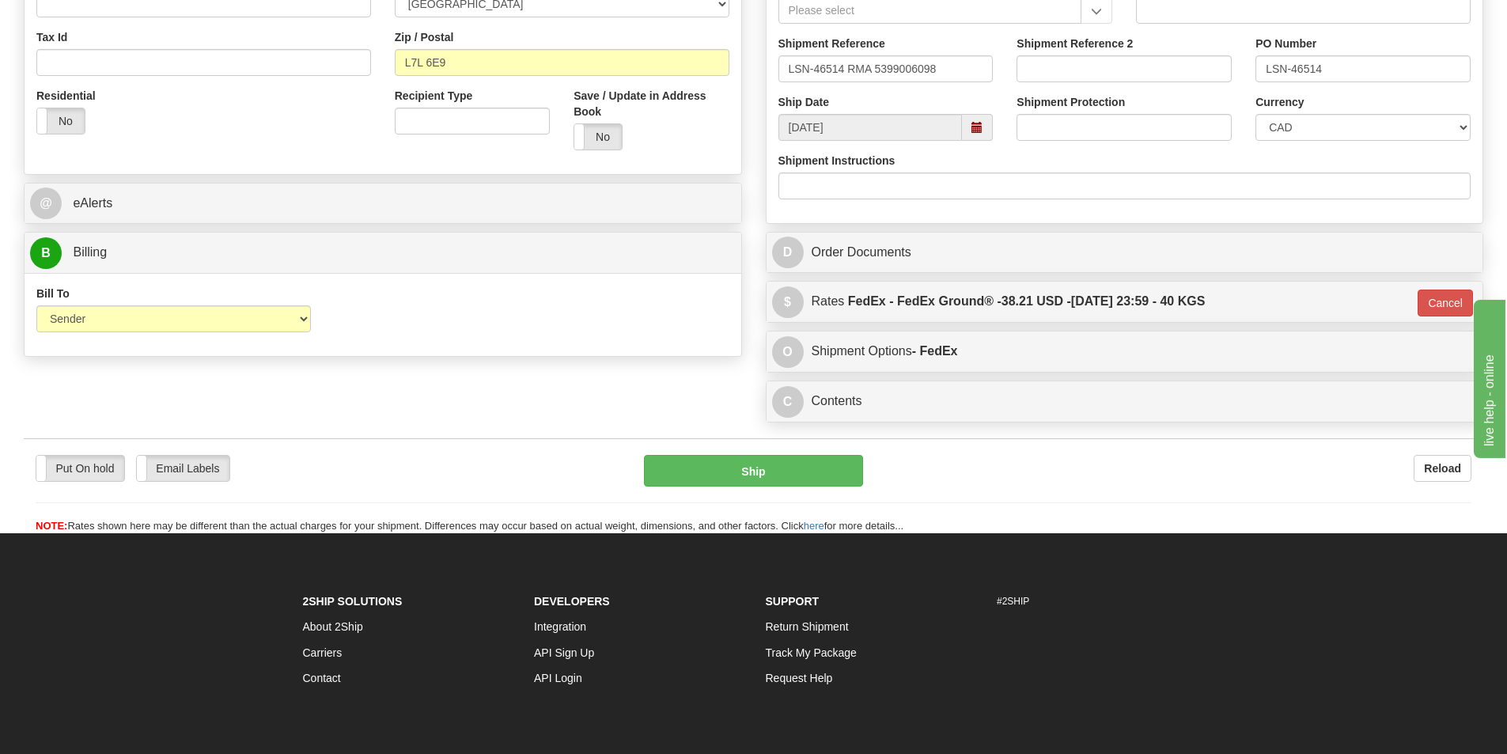
scroll to position [573, 0]
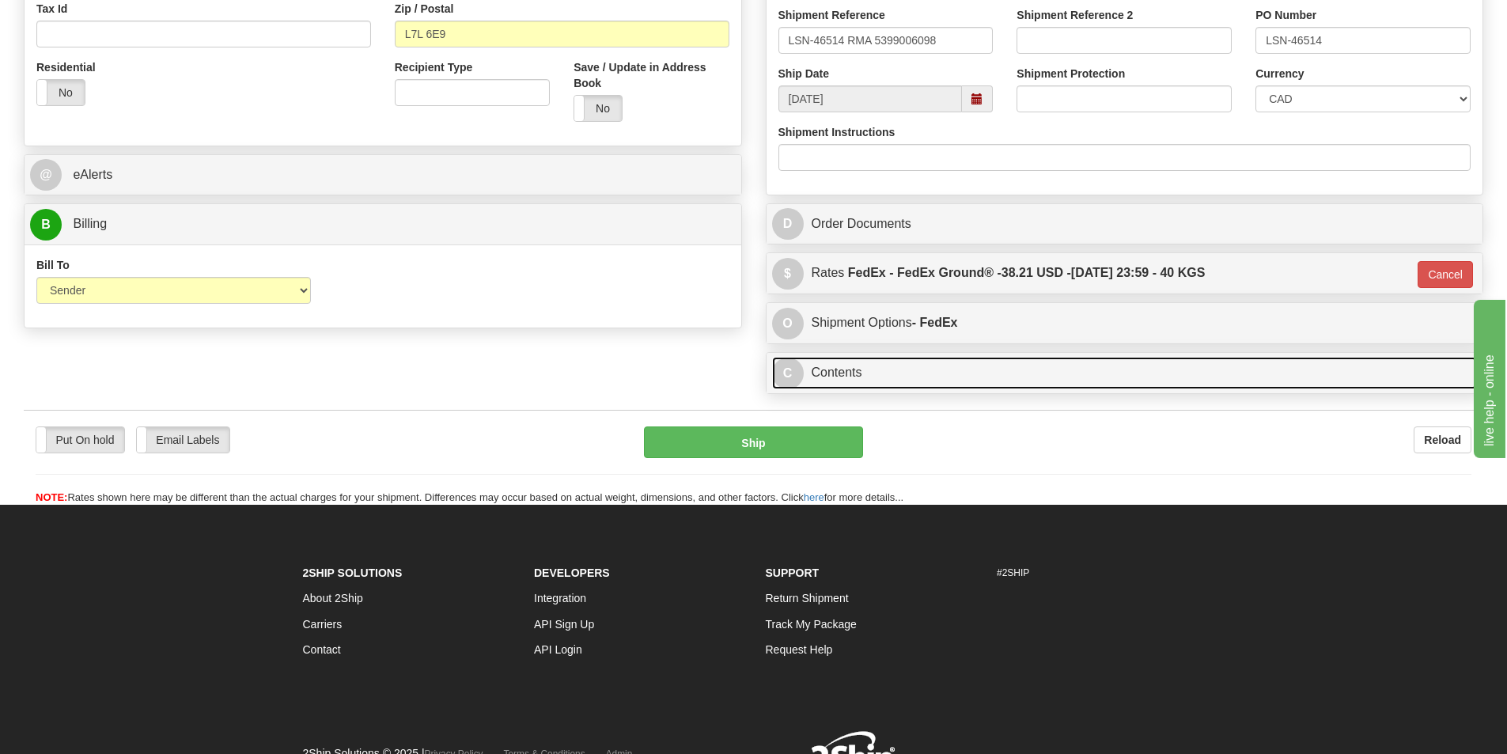
click at [838, 373] on link "C Contents" at bounding box center [1125, 373] width 706 height 32
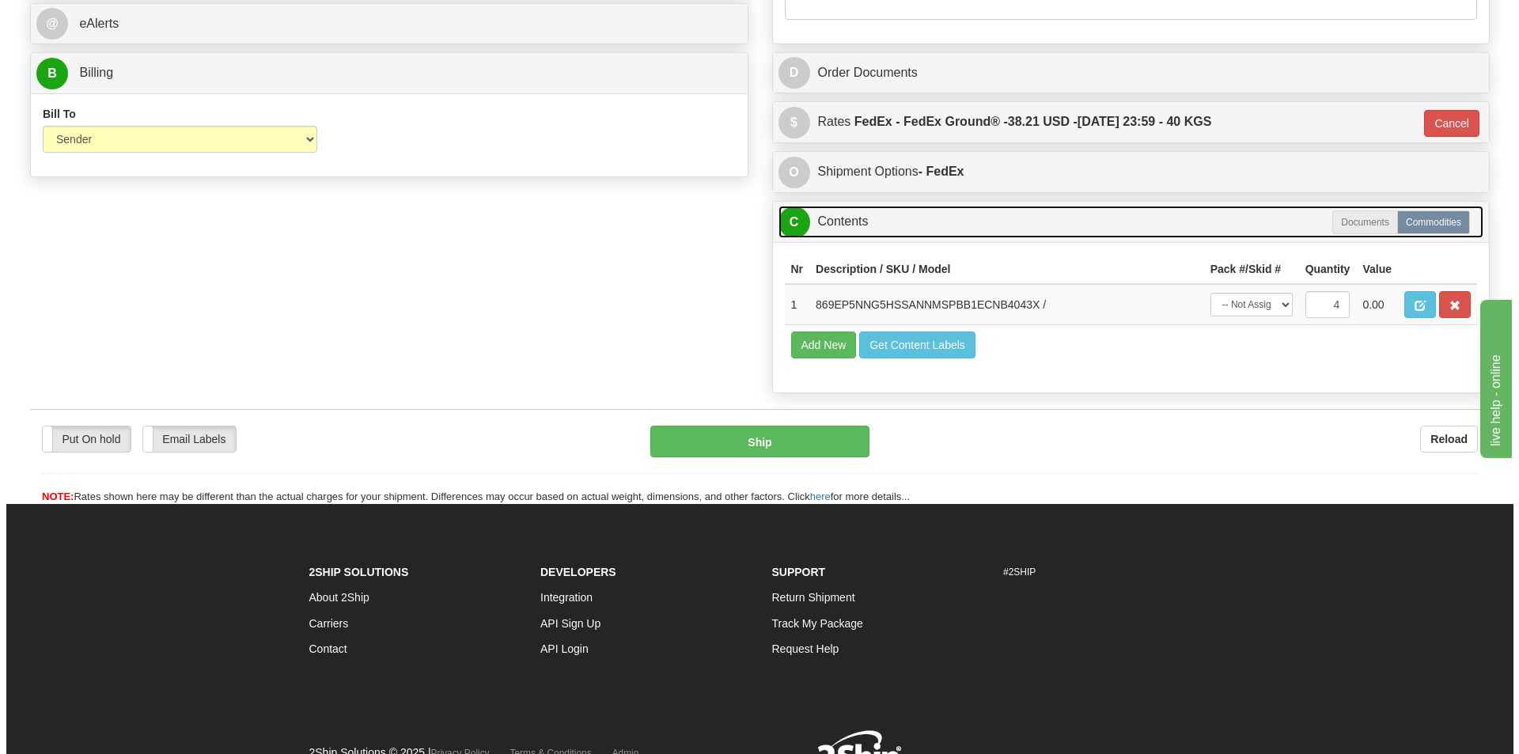
scroll to position [732, 0]
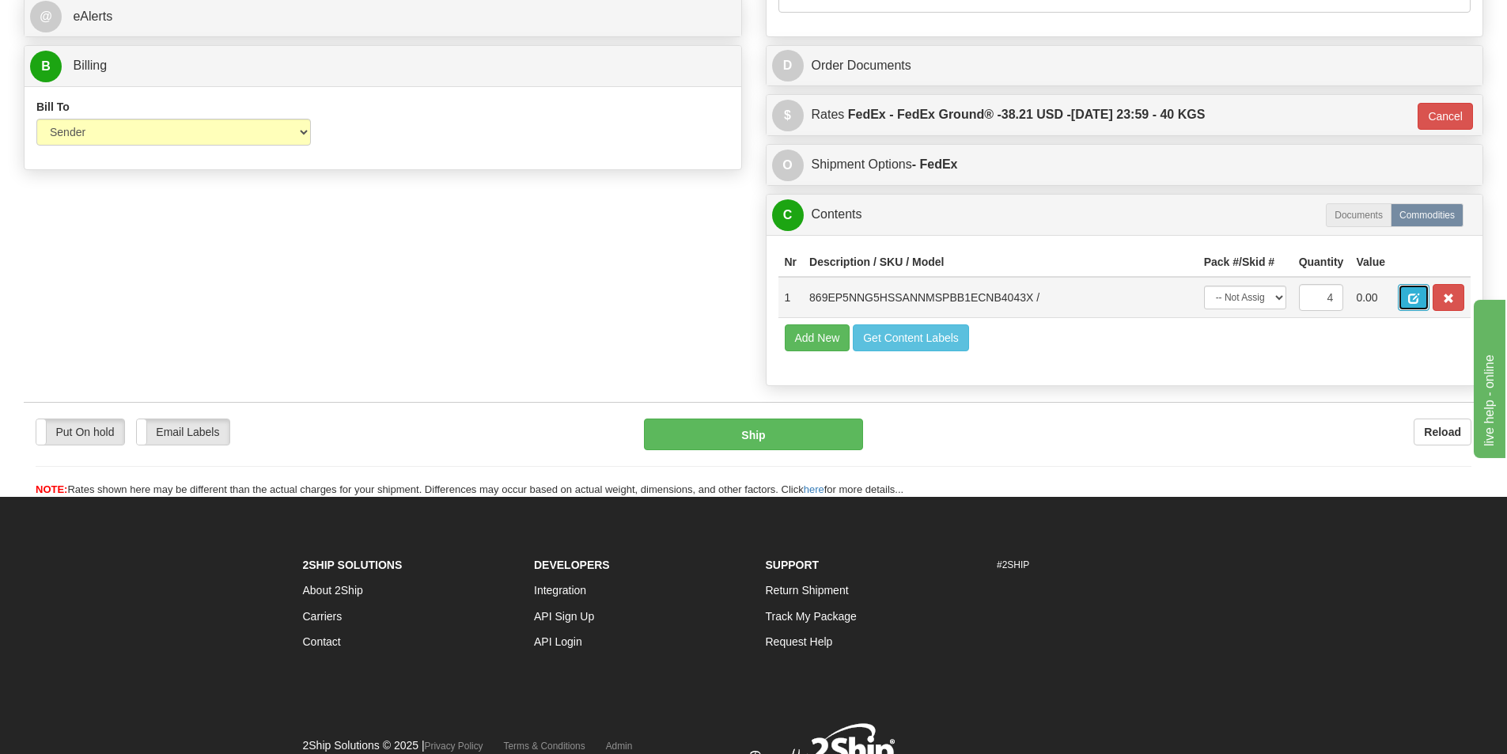
click at [1413, 298] on span "button" at bounding box center [1413, 298] width 11 height 10
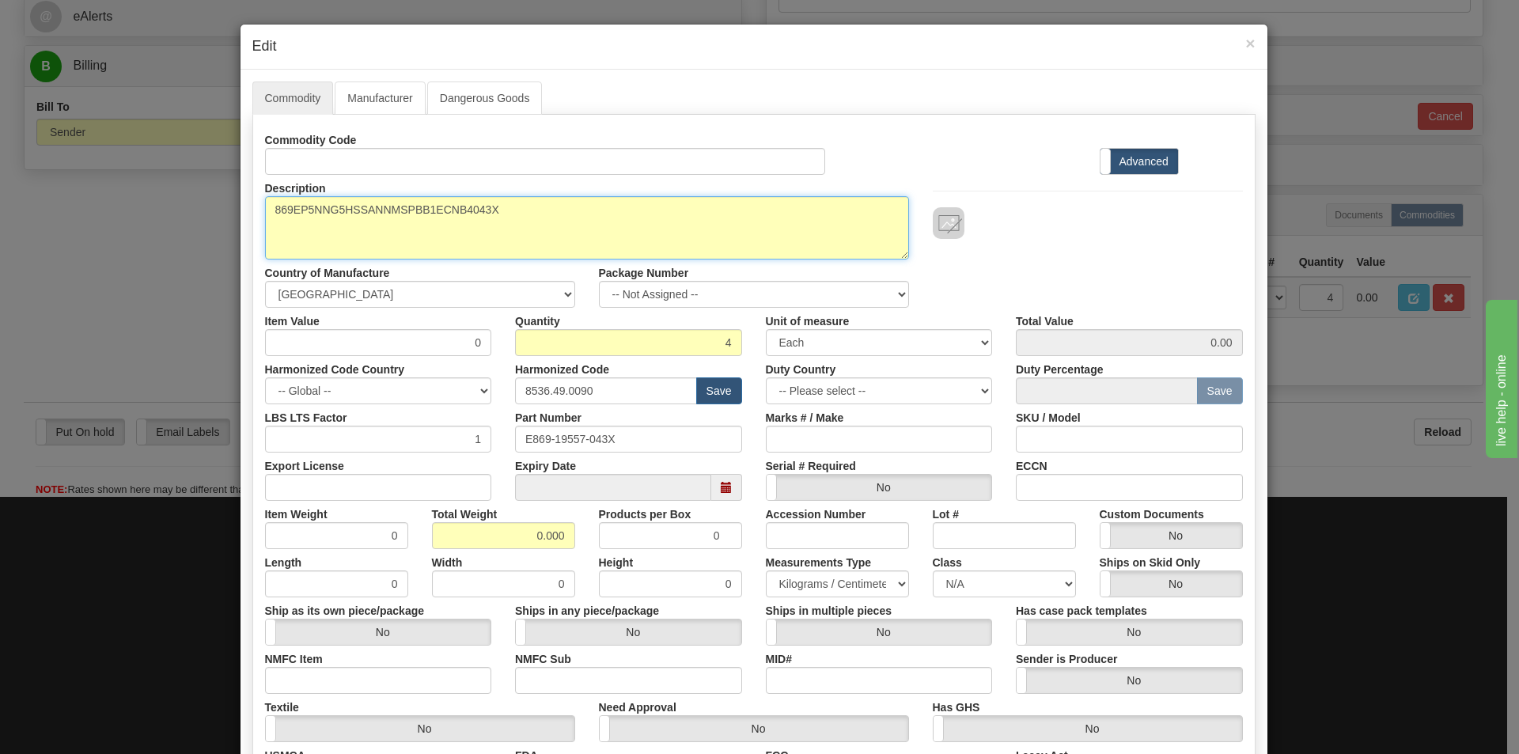
drag, startPoint x: 498, startPoint y: 213, endPoint x: 252, endPoint y: 197, distance: 246.5
click at [253, 195] on div "Description 869EP5NNG5HSSANNMSPBB1ECNB4043X" at bounding box center [587, 217] width 668 height 85
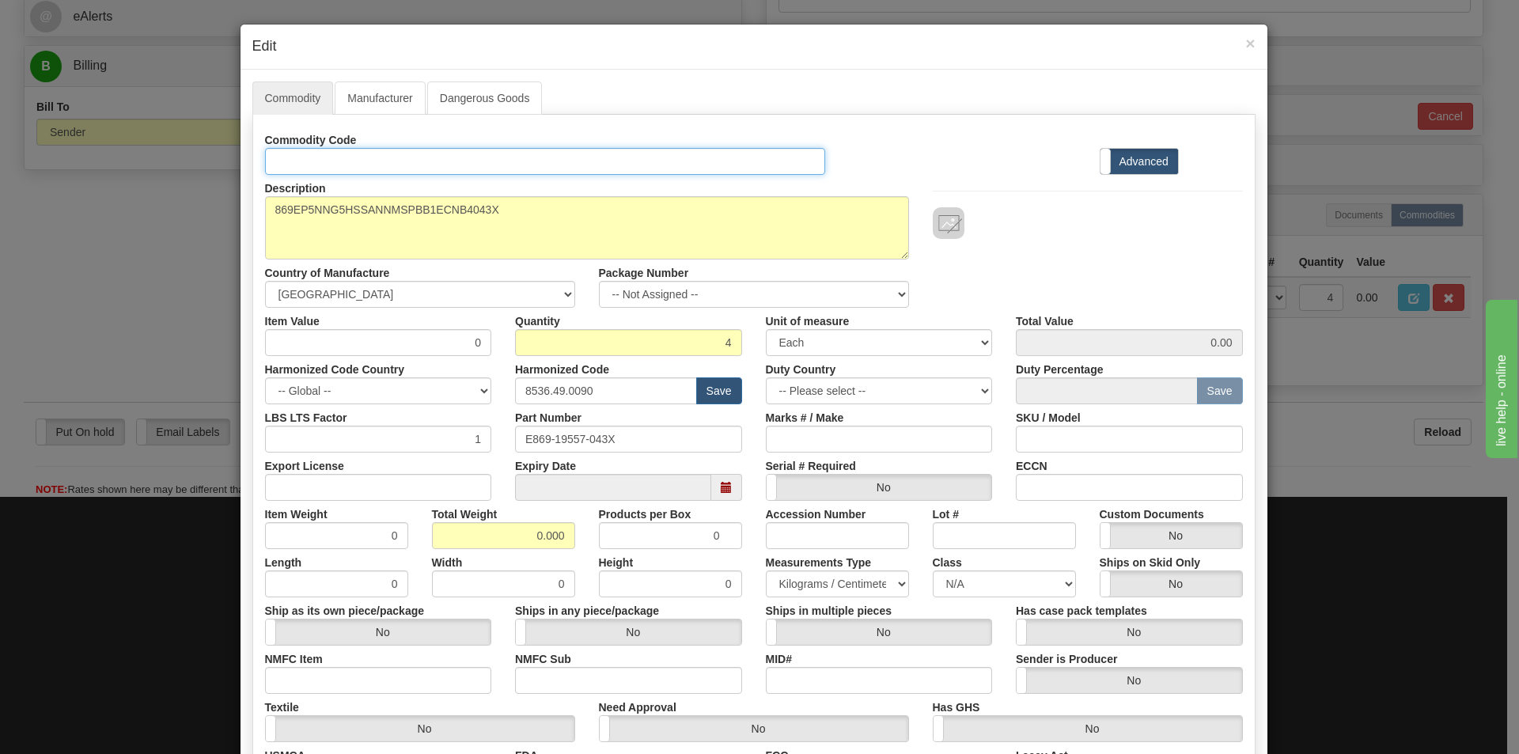
click at [312, 156] on input "Id" at bounding box center [545, 161] width 561 height 27
paste input "869EP5NNG5HSSANNMSPBB1ECNB4043X"
type input "869EP5NNG5HSSANNMSPBB1ECNB4043X"
drag, startPoint x: 649, startPoint y: 437, endPoint x: 499, endPoint y: 420, distance: 151.3
click at [503, 420] on div "Part Number E869-19557-043X" at bounding box center [628, 428] width 251 height 48
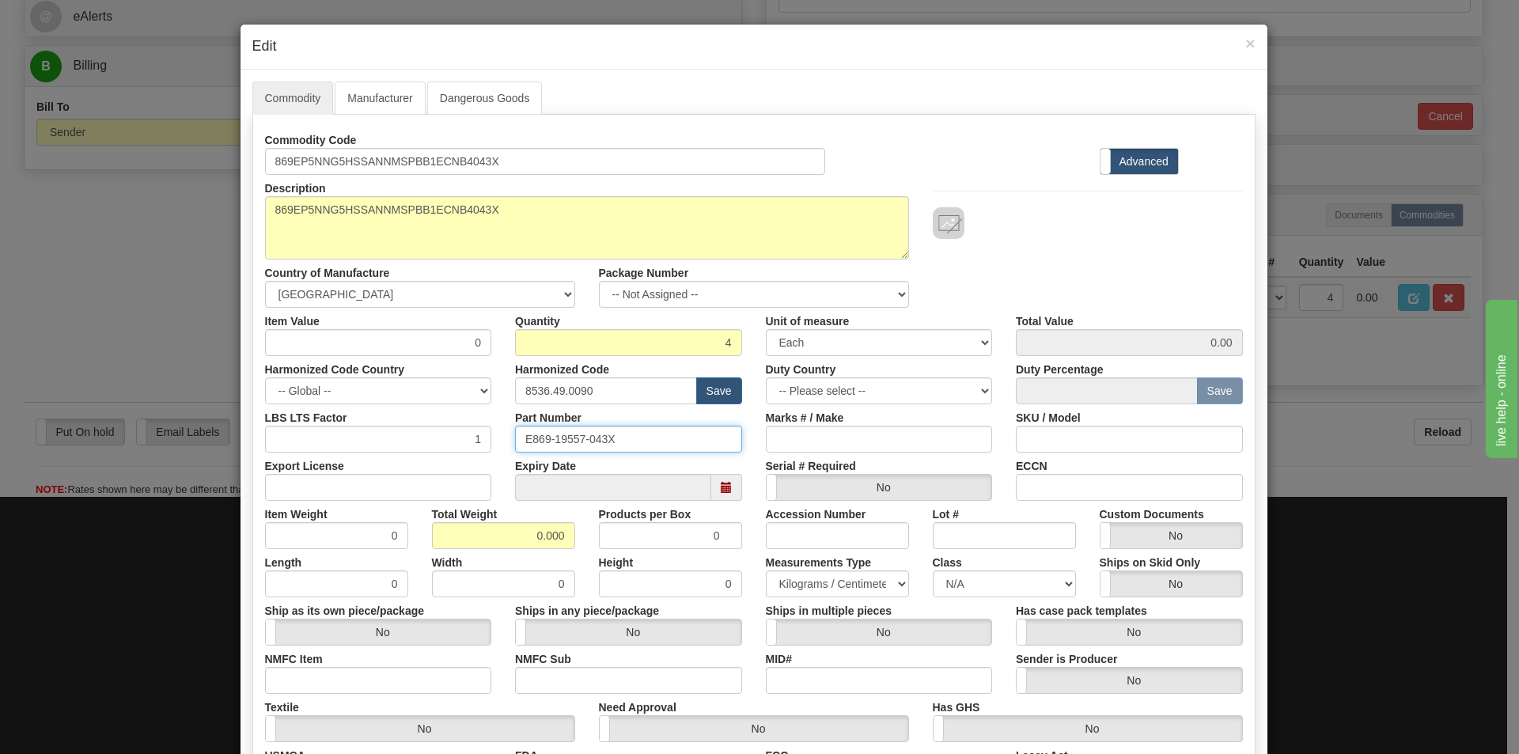
paste input "869EP5NNG5HSSANNMSPBB1ECNB4"
type input "869EP5NNG5HSSANNMSPBB1ECNB4043X"
drag, startPoint x: 523, startPoint y: 535, endPoint x: 579, endPoint y: 537, distance: 56.2
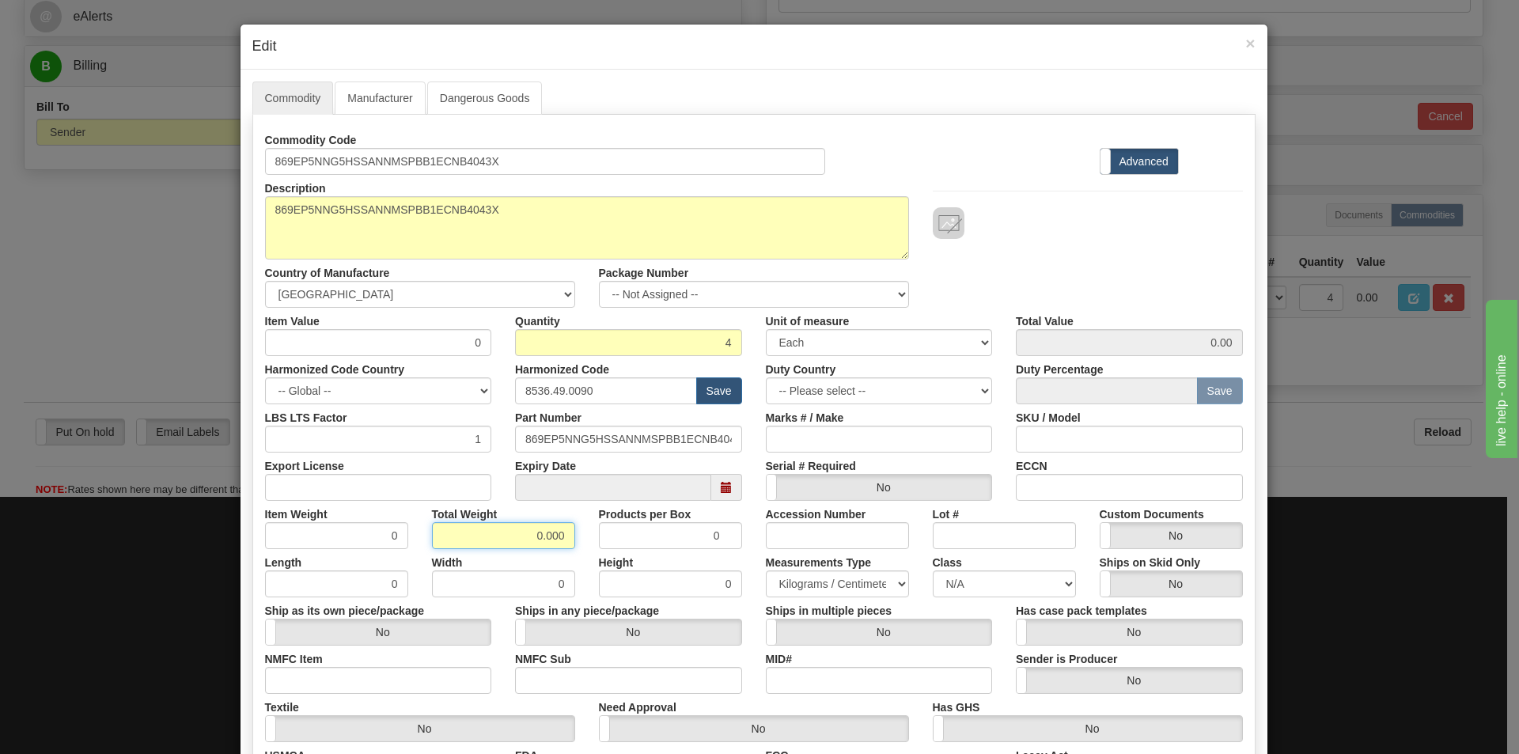
click at [578, 537] on div "Total Weight 0.000" at bounding box center [503, 525] width 167 height 48
type input "40"
type input "10.0000"
click at [625, 397] on input "8536.49.0090" at bounding box center [606, 390] width 182 height 27
type input "8"
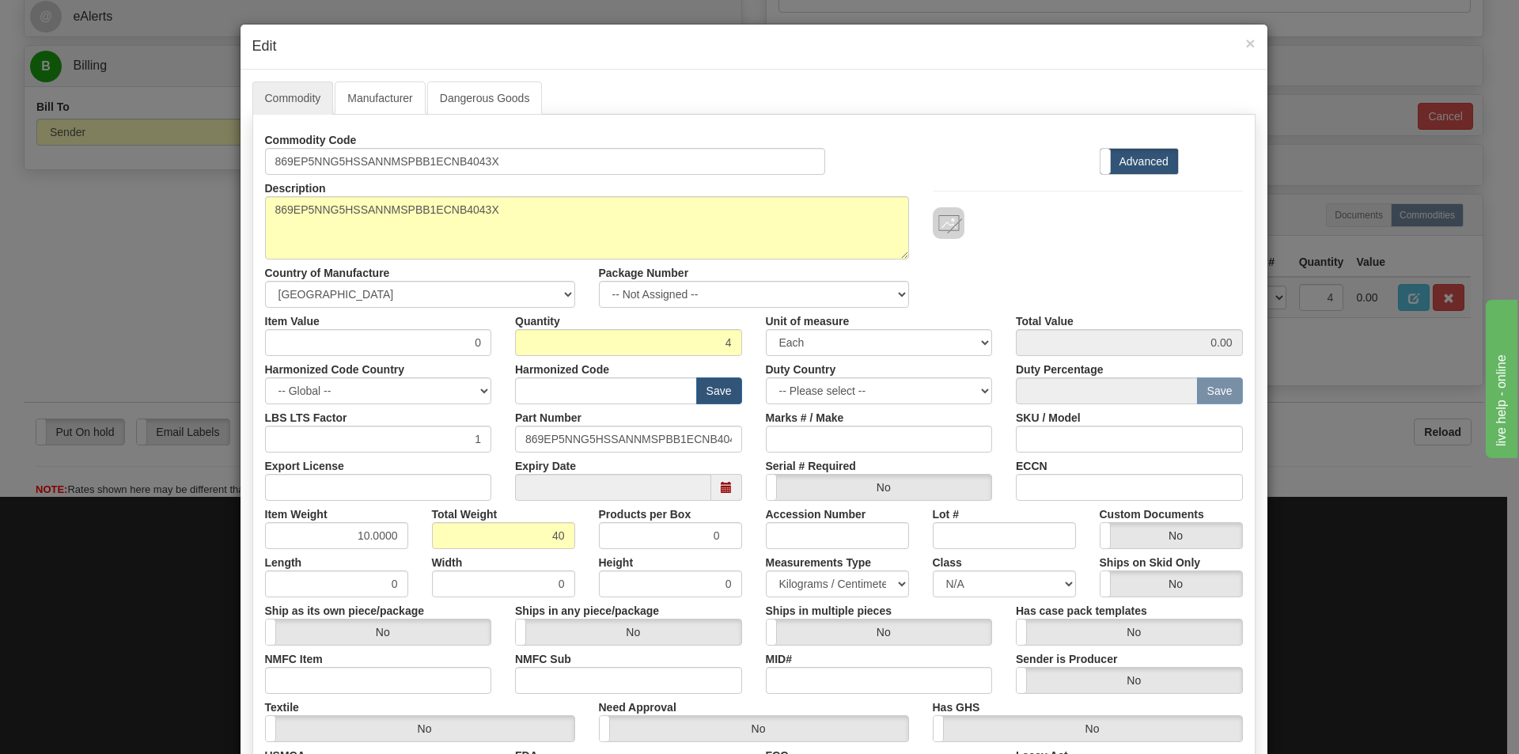
click at [1100, 237] on div at bounding box center [1088, 223] width 310 height 32
drag, startPoint x: 446, startPoint y: 339, endPoint x: 478, endPoint y: 342, distance: 31.8
click at [478, 342] on input "0" at bounding box center [378, 342] width 227 height 27
type input "2392.06"
type input "9568.24"
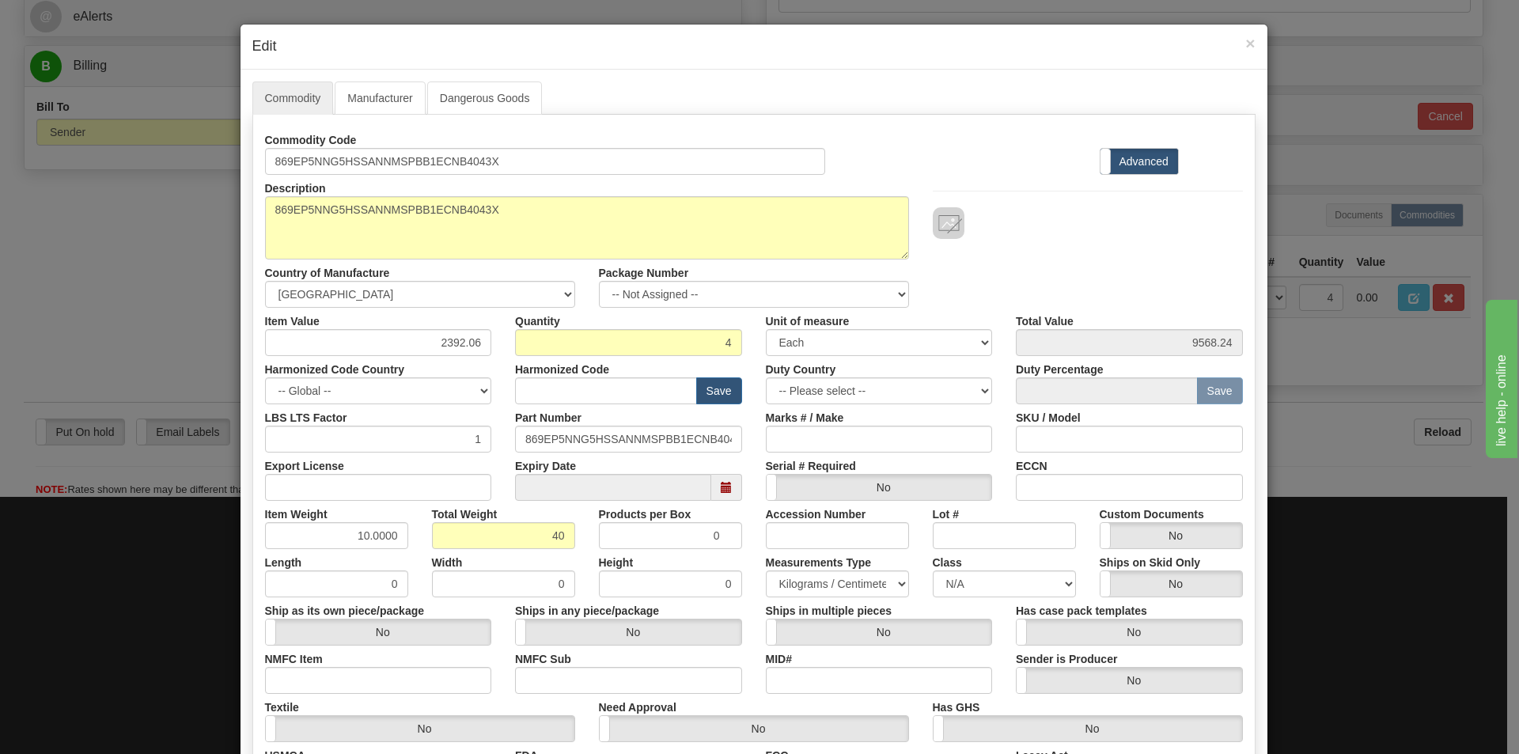
click at [1107, 236] on div at bounding box center [1088, 223] width 310 height 32
drag, startPoint x: 495, startPoint y: 161, endPoint x: 230, endPoint y: 170, distance: 265.1
click at [227, 168] on div "× Edit Commodity Manufacturer Dangerous Goods Commodity Code 869EP5NNG5HSSANNMS…" at bounding box center [759, 377] width 1519 height 754
click at [516, 161] on input "869EP5NNG5HSSANNMSPBB1ECNB4043X" at bounding box center [545, 161] width 561 height 27
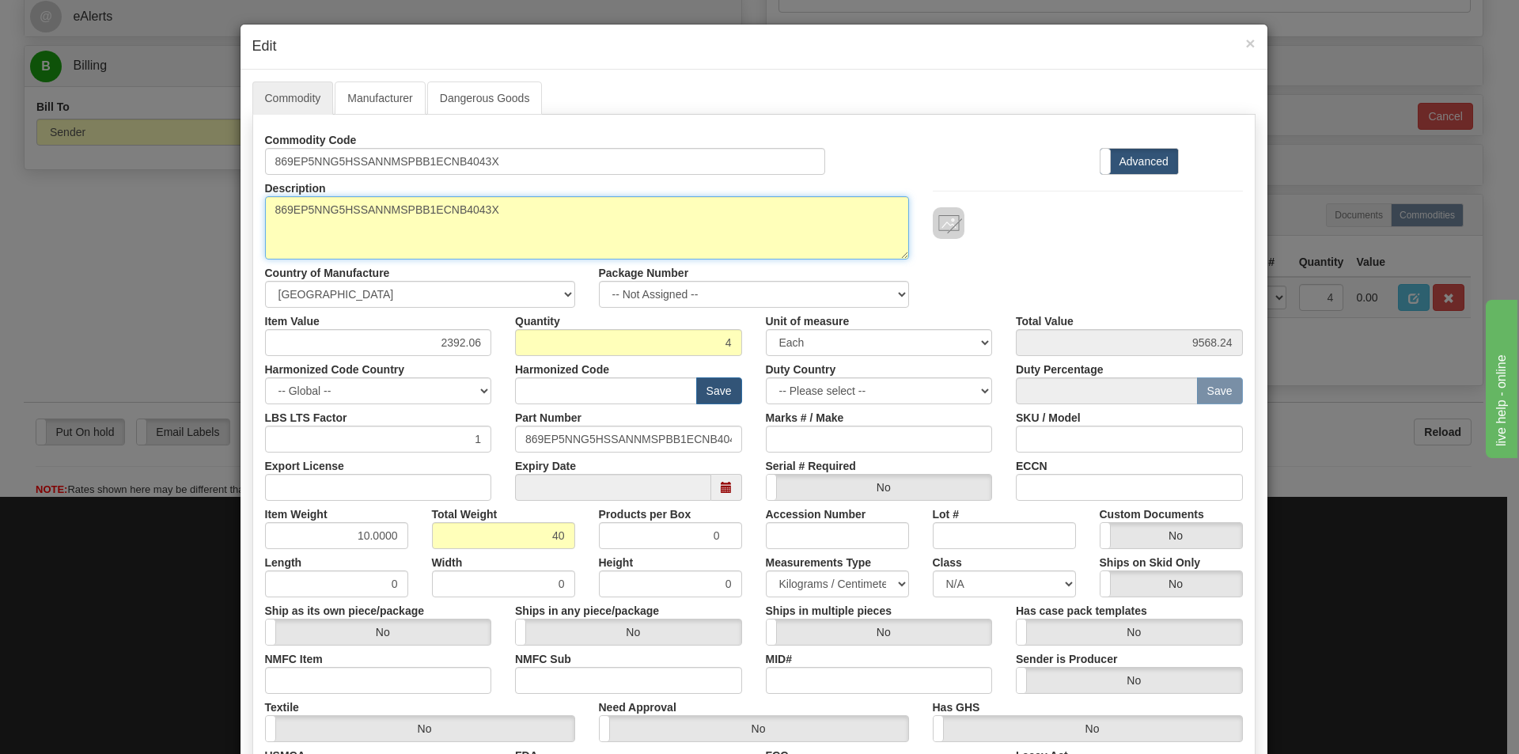
drag, startPoint x: 503, startPoint y: 205, endPoint x: 252, endPoint y: 238, distance: 252.9
click at [253, 236] on div "Description 869EP5NNG5HSSANNMSPBB1ECNB4043X" at bounding box center [587, 217] width 668 height 85
paste textarea "Motor Protection Relay-869"
type textarea "869 Motor Protection Relay-869"
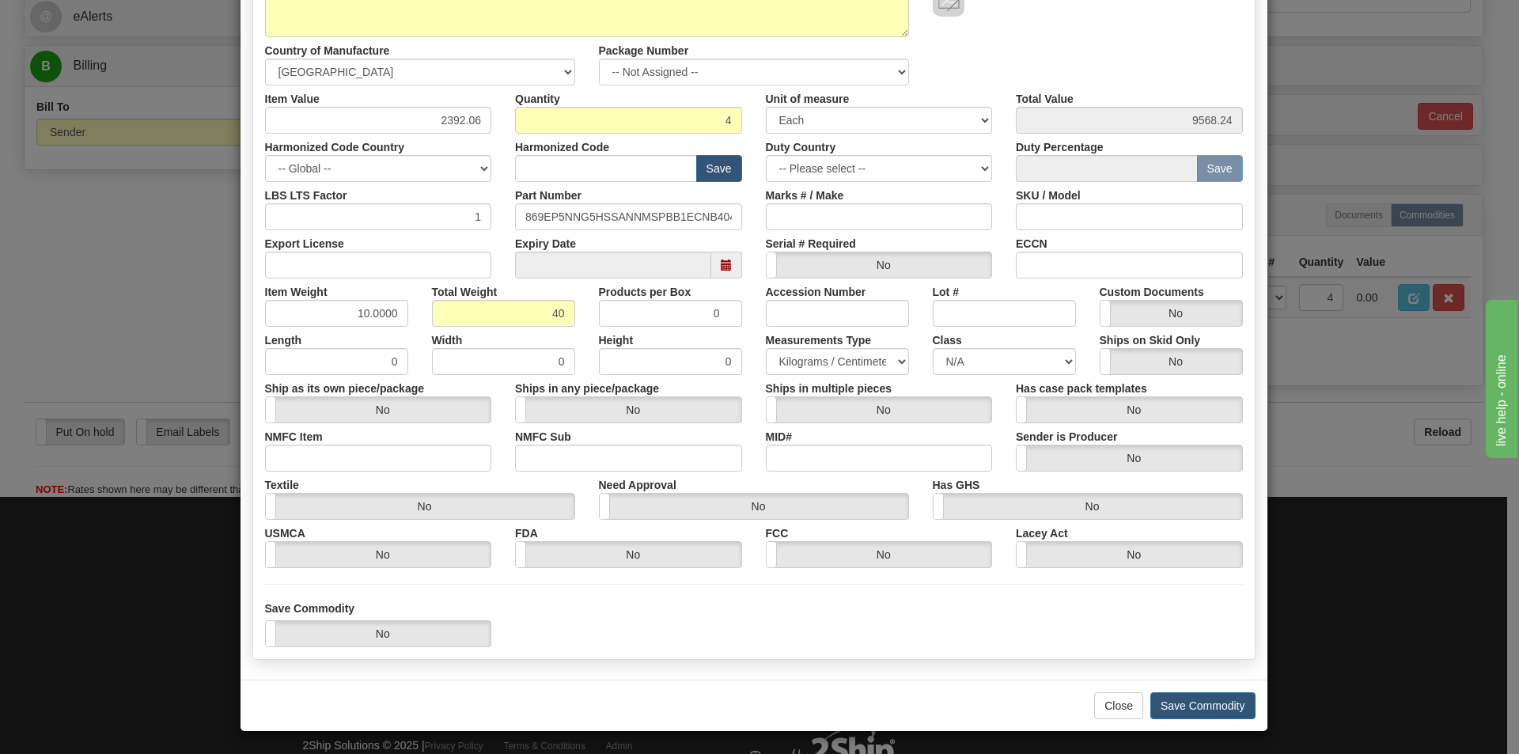
scroll to position [224, 0]
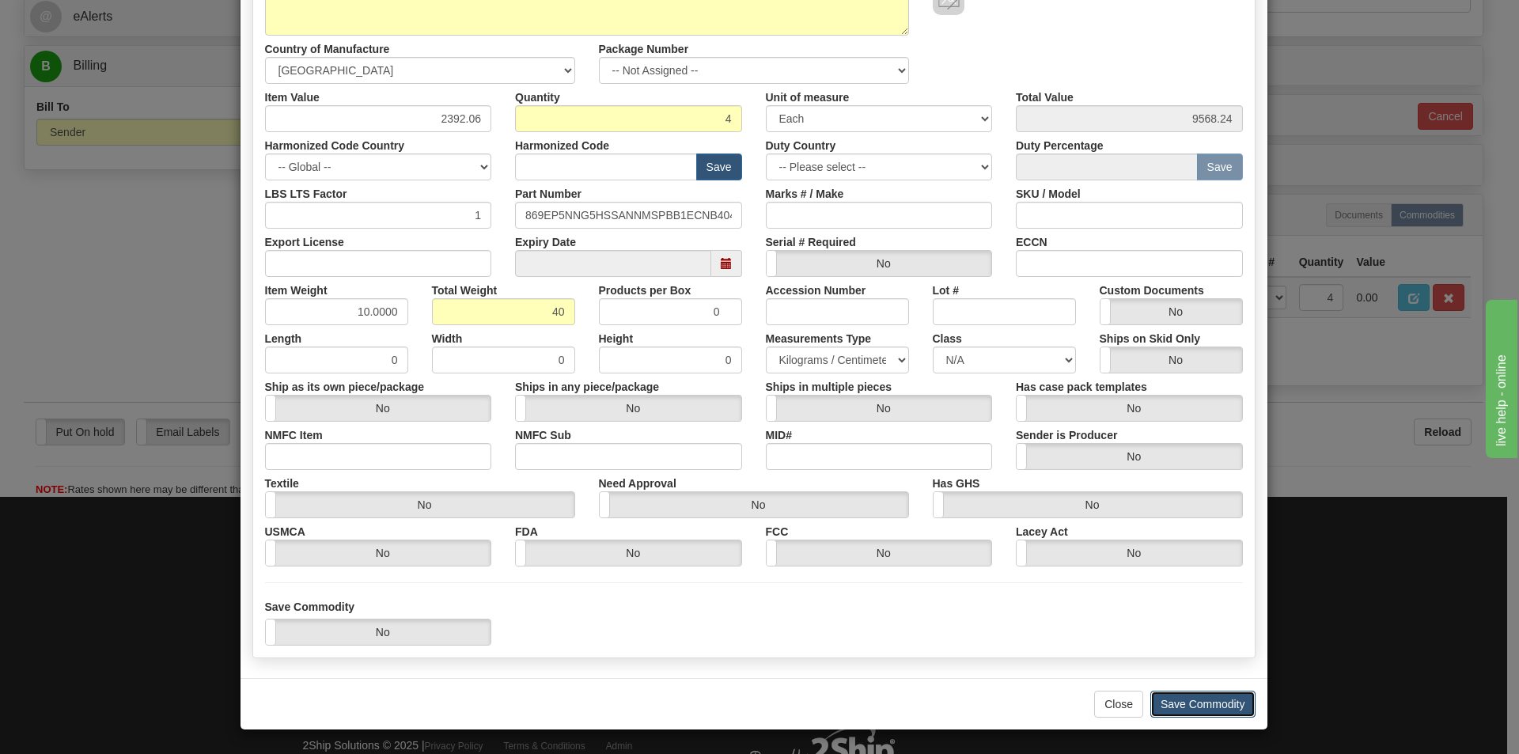
click at [1188, 707] on button "Save Commodity" at bounding box center [1202, 703] width 105 height 27
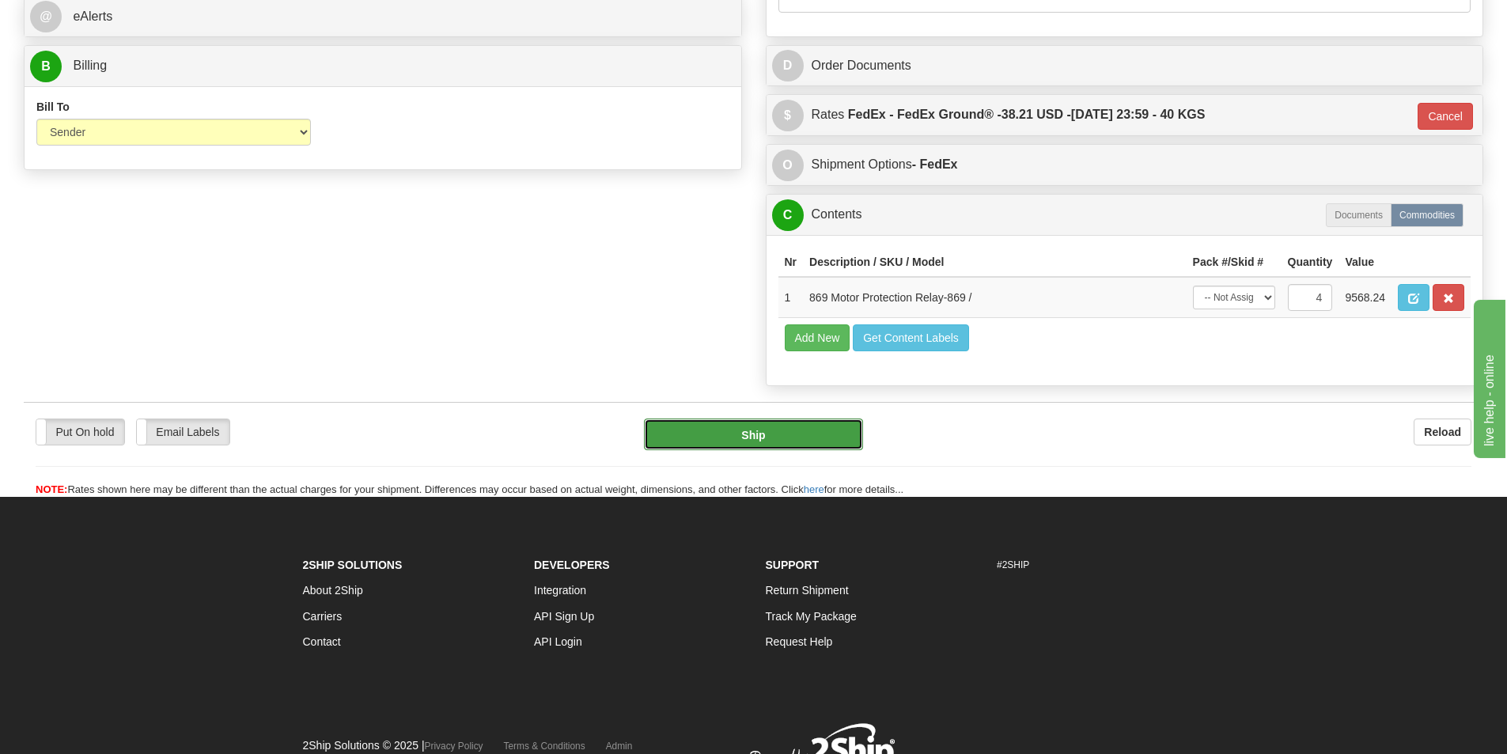
click at [796, 442] on button "Ship" at bounding box center [753, 434] width 219 height 32
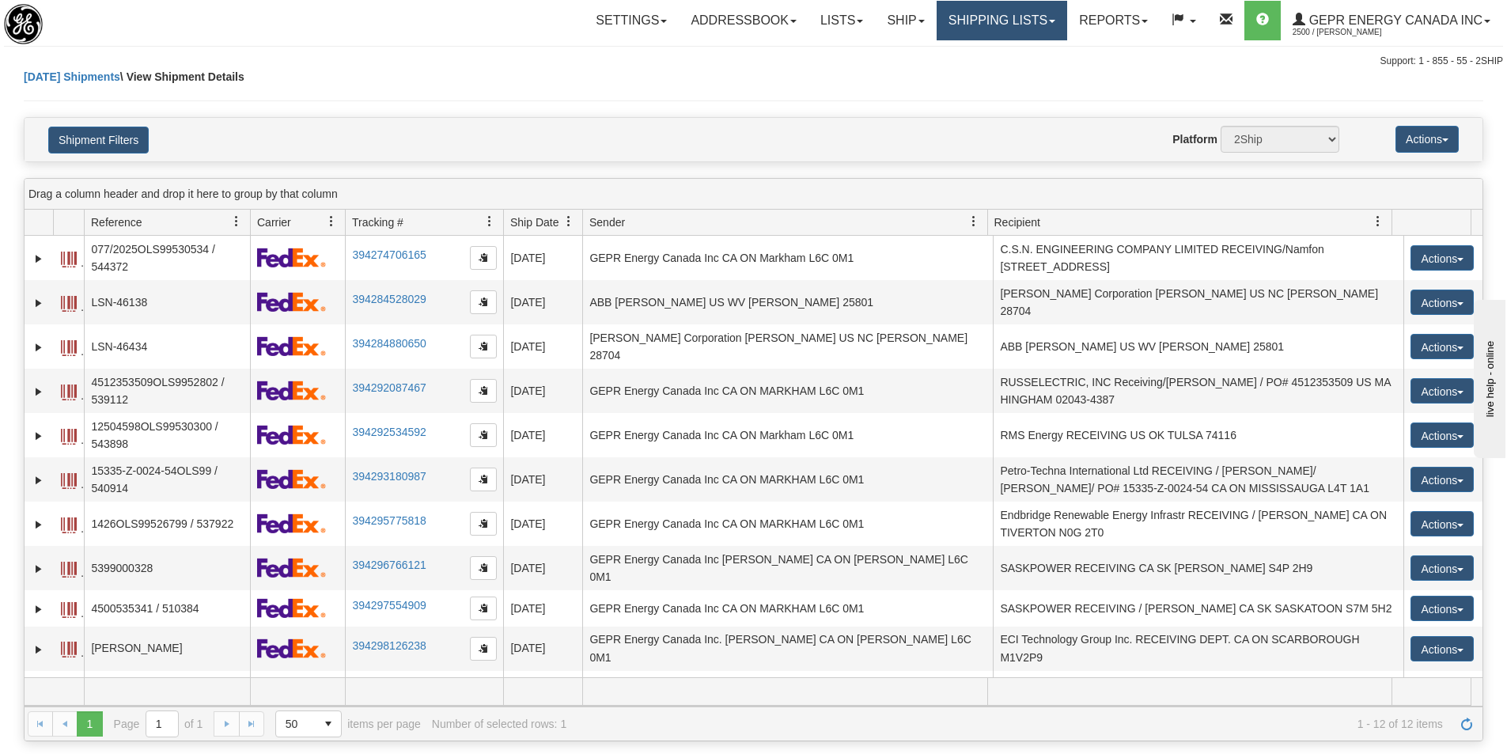
click at [999, 25] on link "Shipping lists" at bounding box center [1001, 21] width 131 height 40
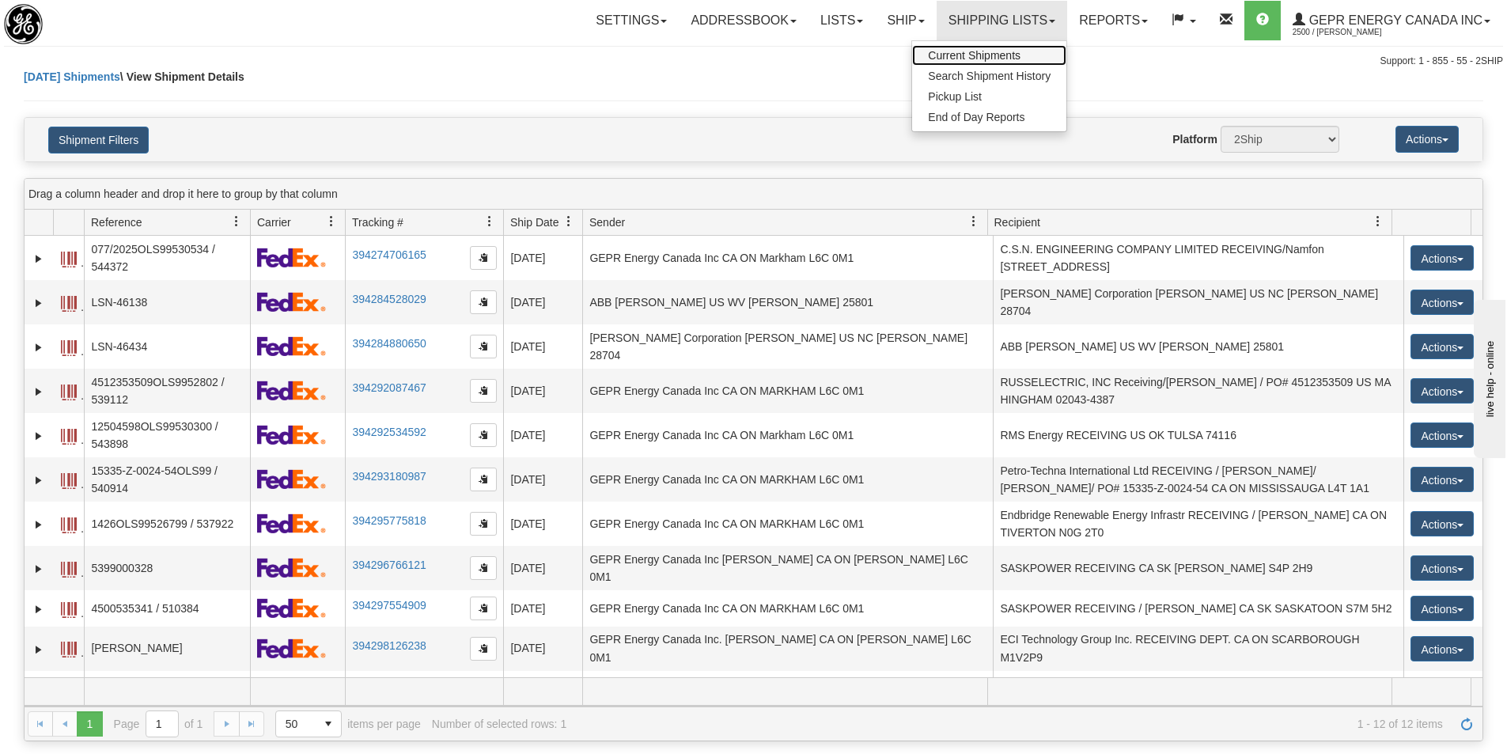
click at [985, 58] on span "Current Shipments" at bounding box center [974, 55] width 93 height 13
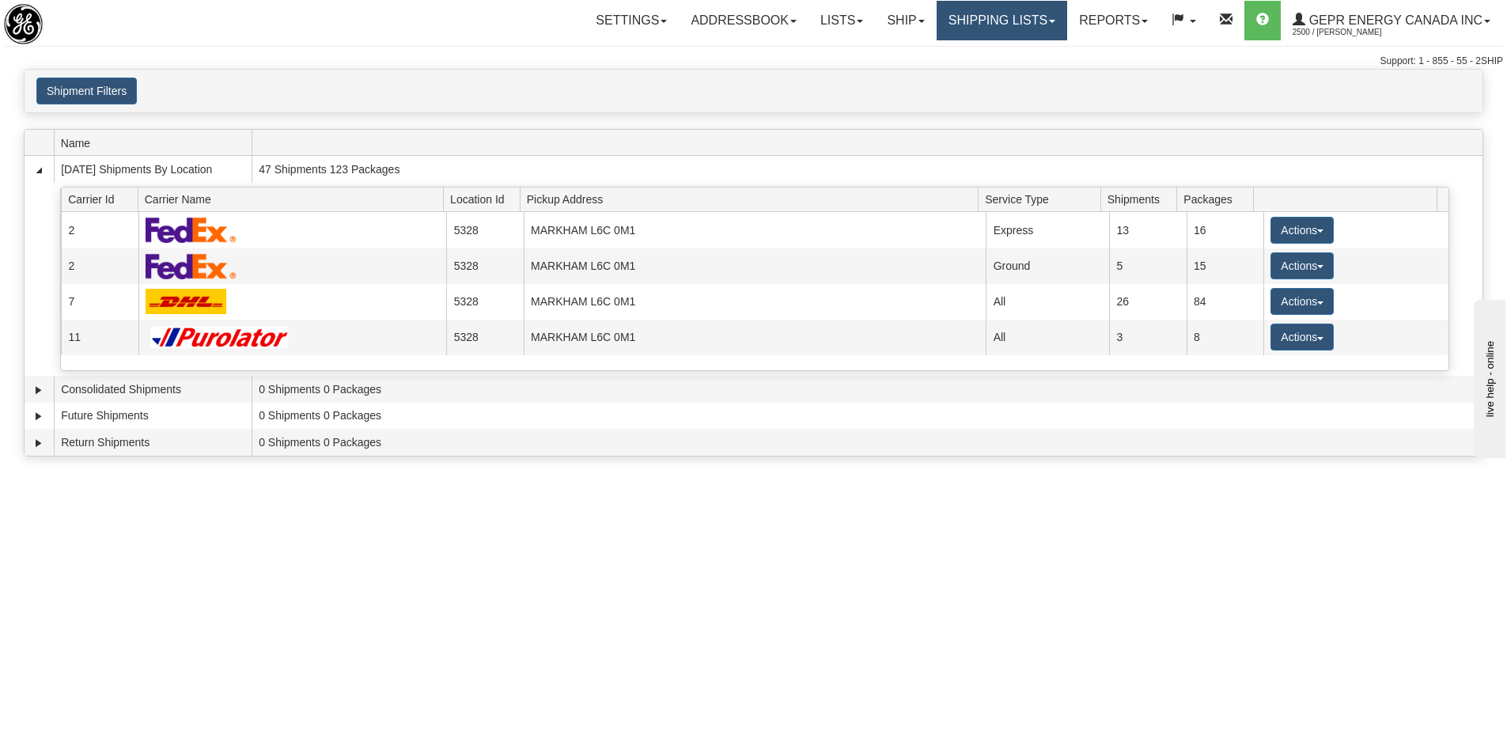
click at [993, 24] on link "Shipping lists" at bounding box center [1001, 21] width 131 height 40
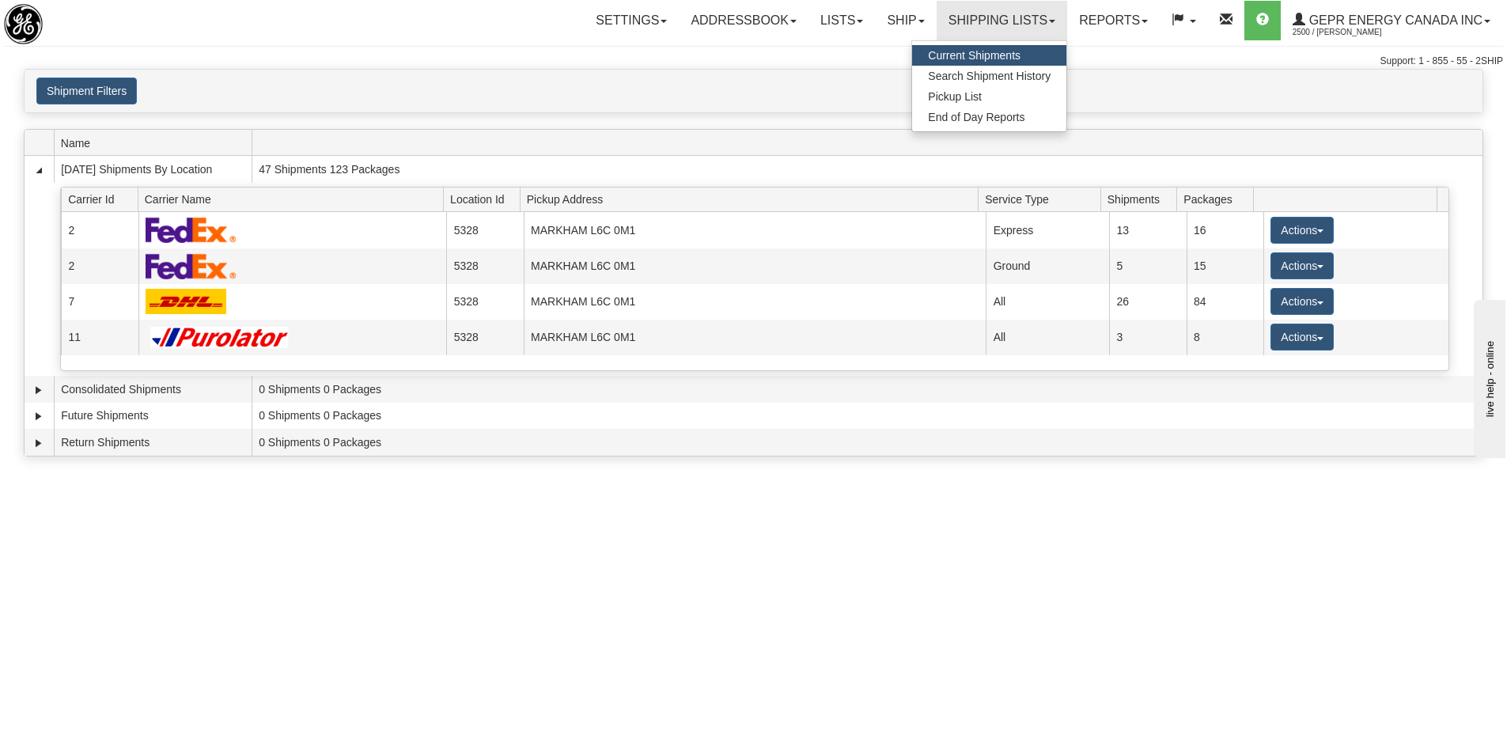
click at [974, 59] on span "Current Shipments" at bounding box center [974, 55] width 93 height 13
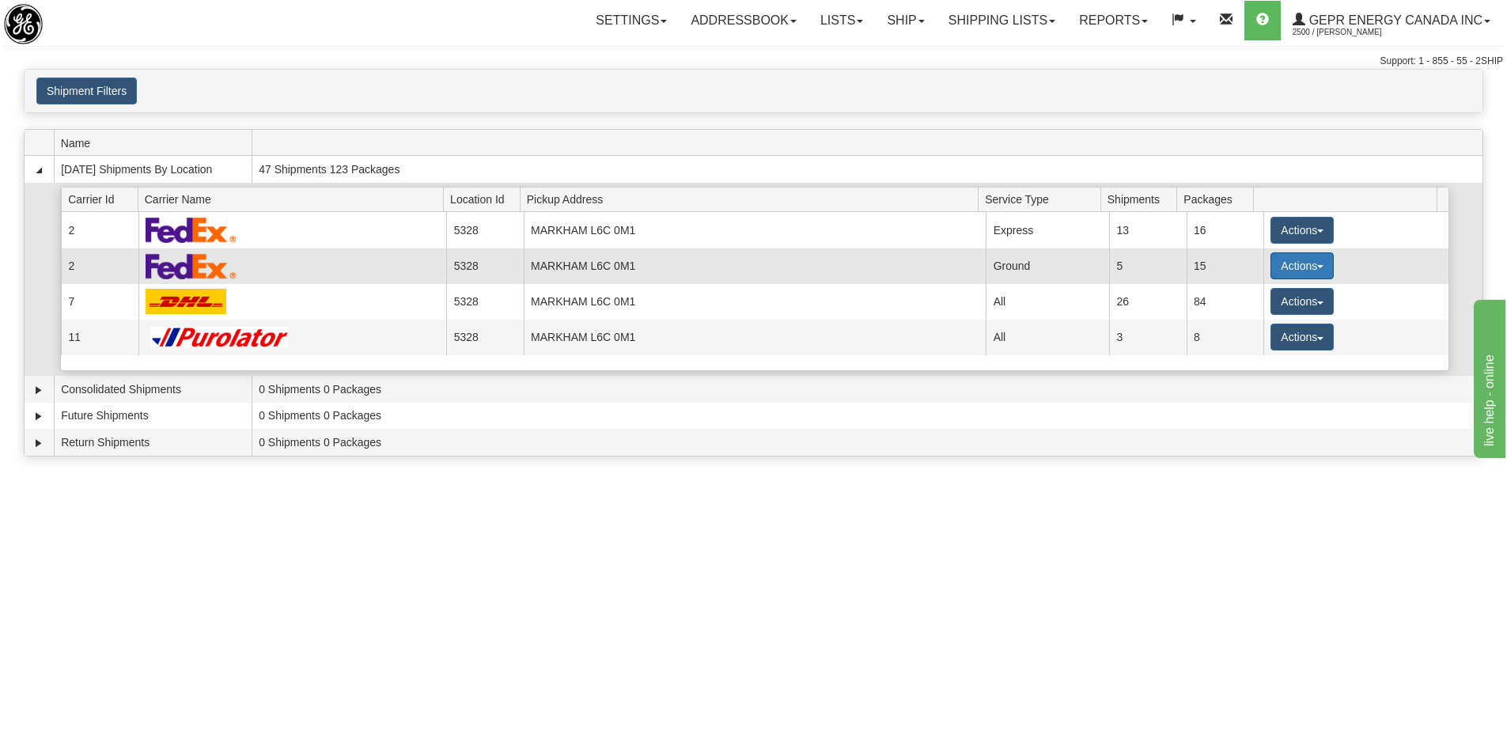
click at [1289, 266] on button "Actions" at bounding box center [1301, 265] width 63 height 27
click at [1263, 297] on span "Details" at bounding box center [1243, 294] width 43 height 11
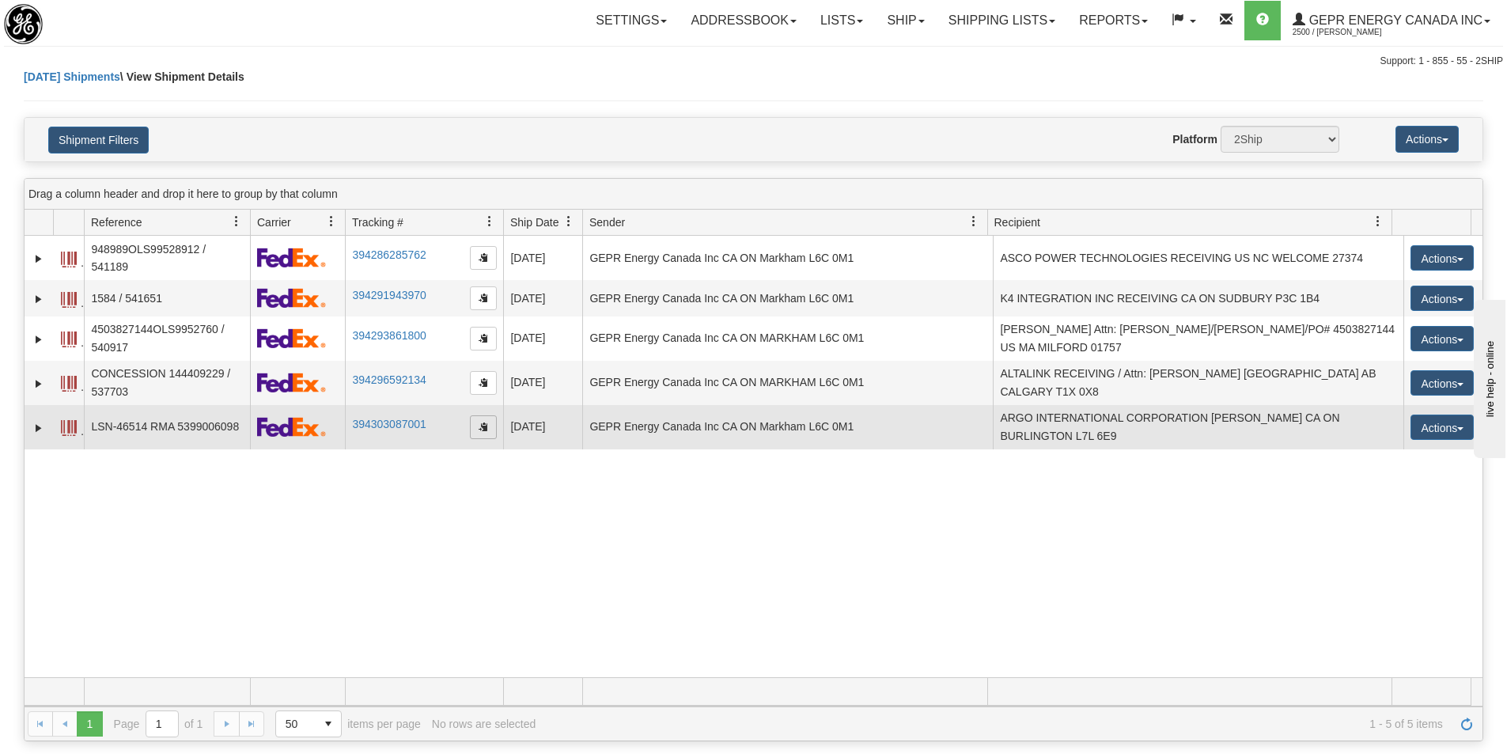
click at [481, 431] on span "button" at bounding box center [483, 426] width 9 height 9
